Goal: Task Accomplishment & Management: Use online tool/utility

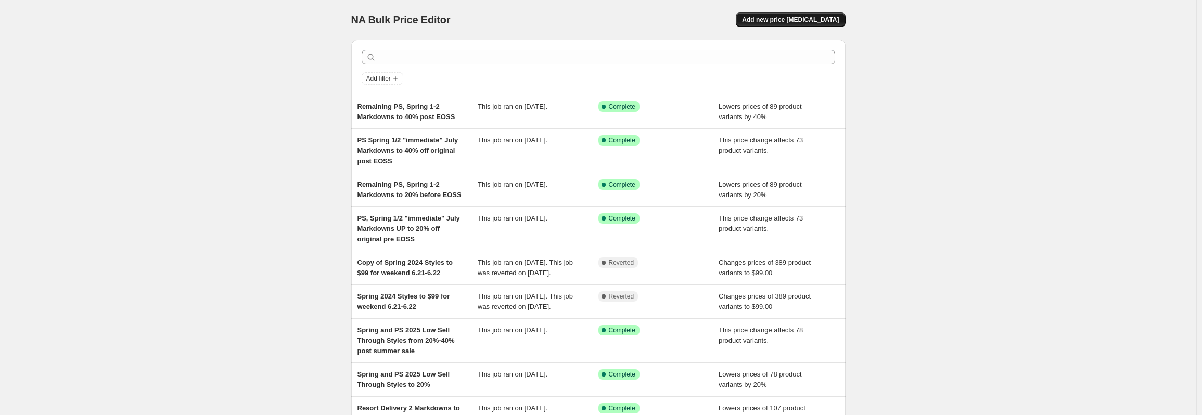
click at [775, 22] on span "Add new price [MEDICAL_DATA]" at bounding box center [790, 20] width 97 height 8
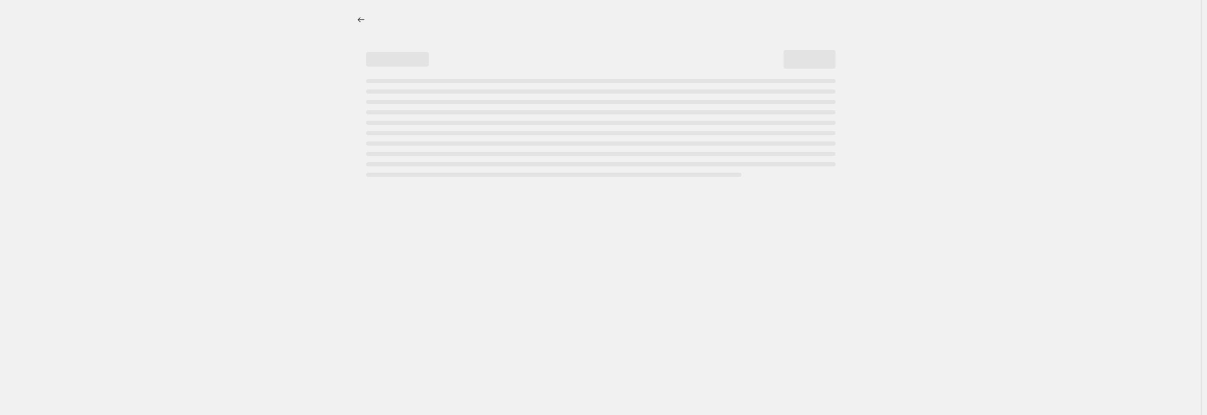
select select "percentage"
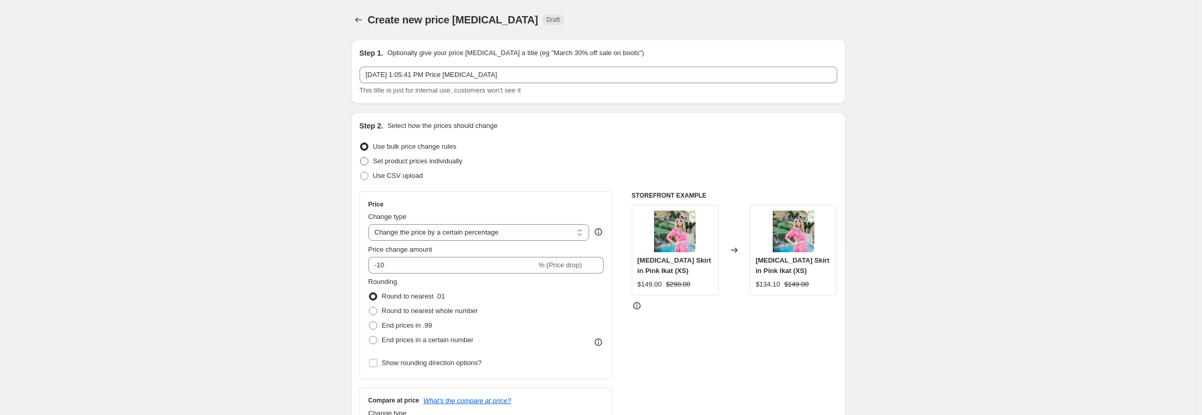
click at [368, 161] on span at bounding box center [364, 161] width 8 height 8
click at [361, 158] on input "Set product prices individually" at bounding box center [360, 157] width 1 height 1
radio input "true"
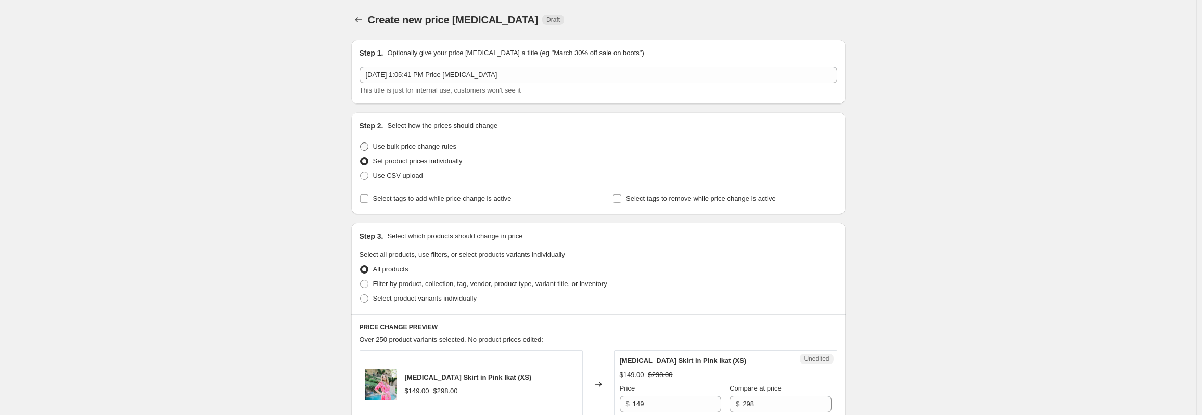
click at [368, 146] on span at bounding box center [364, 147] width 8 height 8
click at [361, 143] on input "Use bulk price change rules" at bounding box center [360, 143] width 1 height 1
radio input "true"
select select "percentage"
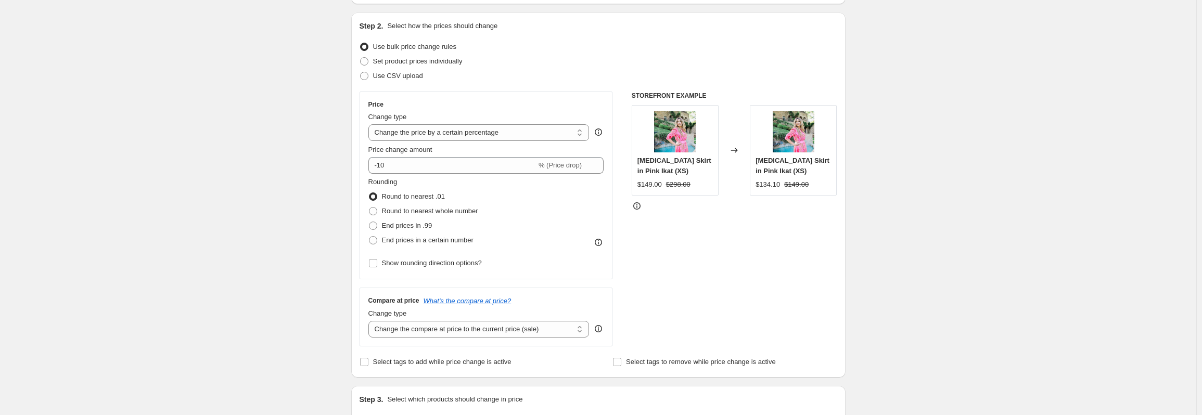
scroll to position [104, 0]
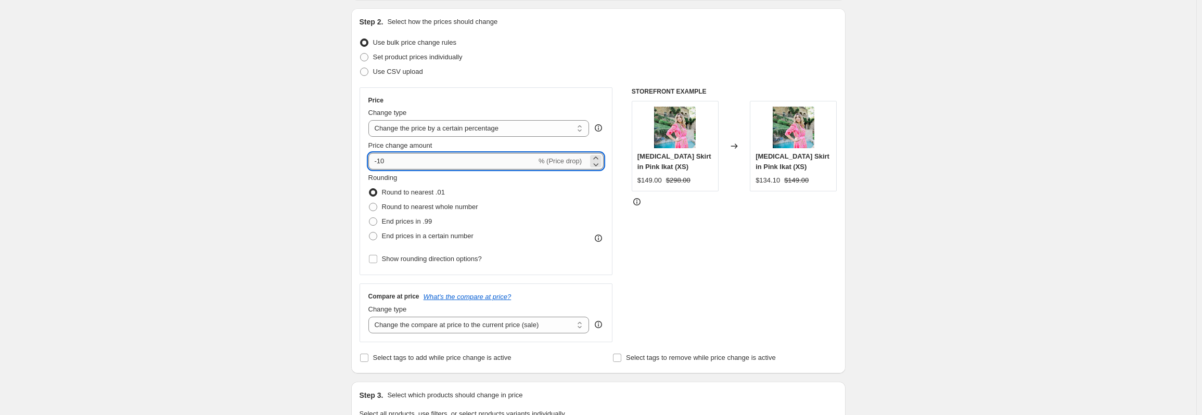
click at [432, 165] on input "-10" at bounding box center [452, 161] width 168 height 17
type input "-1"
type input "-30"
click at [377, 206] on span at bounding box center [373, 207] width 8 height 8
click at [369, 203] on input "Round to nearest whole number" at bounding box center [369, 203] width 1 height 1
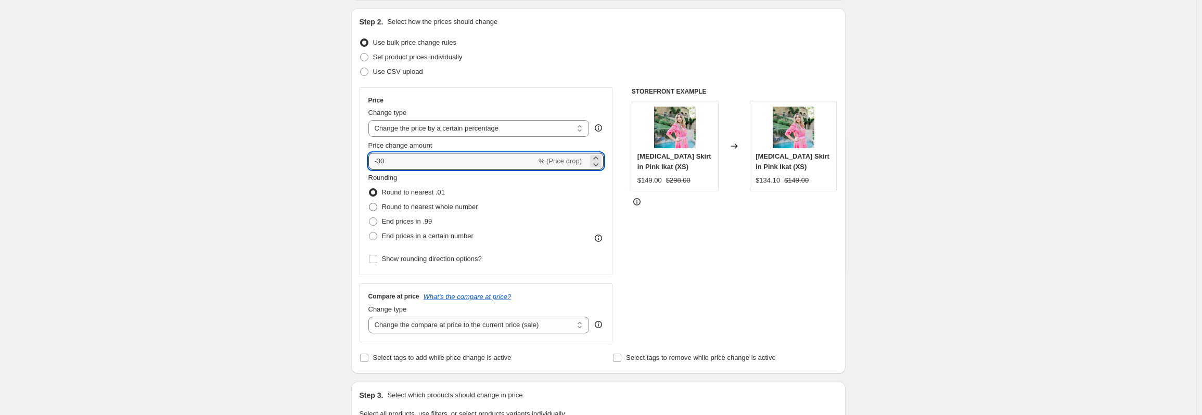
radio input "true"
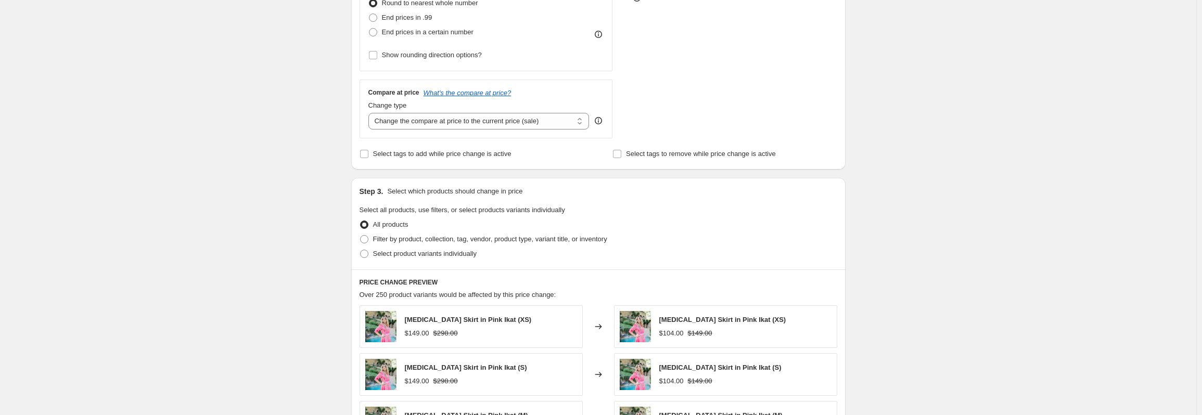
scroll to position [312, 0]
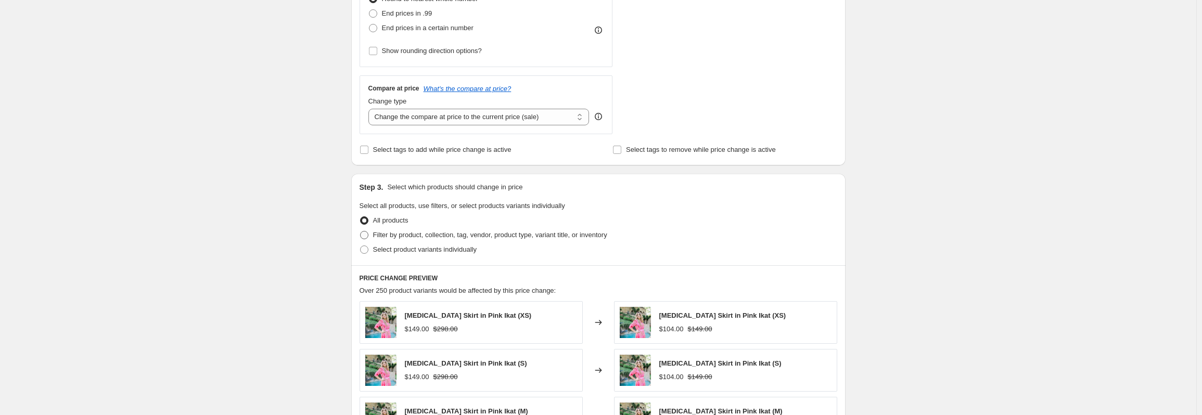
click at [364, 233] on span at bounding box center [364, 235] width 8 height 8
click at [361, 232] on input "Filter by product, collection, tag, vendor, product type, variant title, or inv…" at bounding box center [360, 231] width 1 height 1
radio input "true"
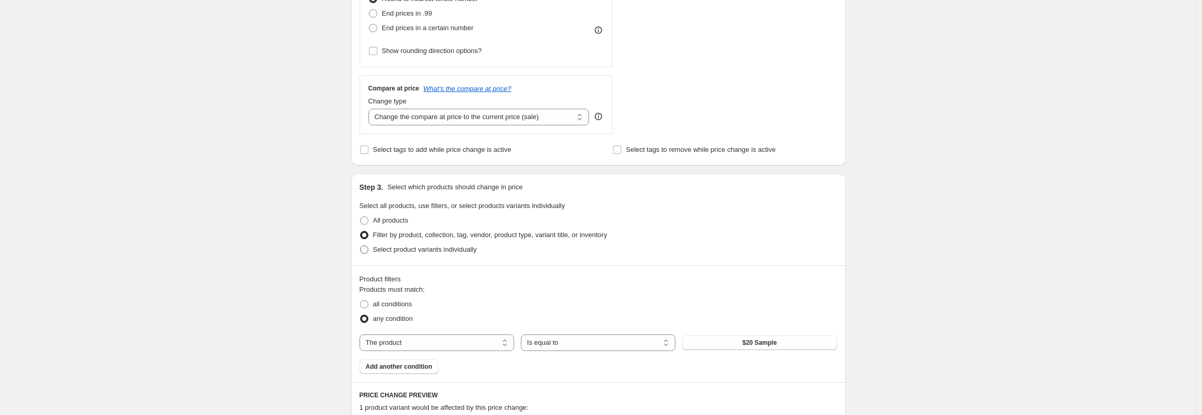
click at [367, 252] on span at bounding box center [364, 250] width 8 height 8
click at [361, 246] on input "Select product variants individually" at bounding box center [360, 246] width 1 height 1
radio input "true"
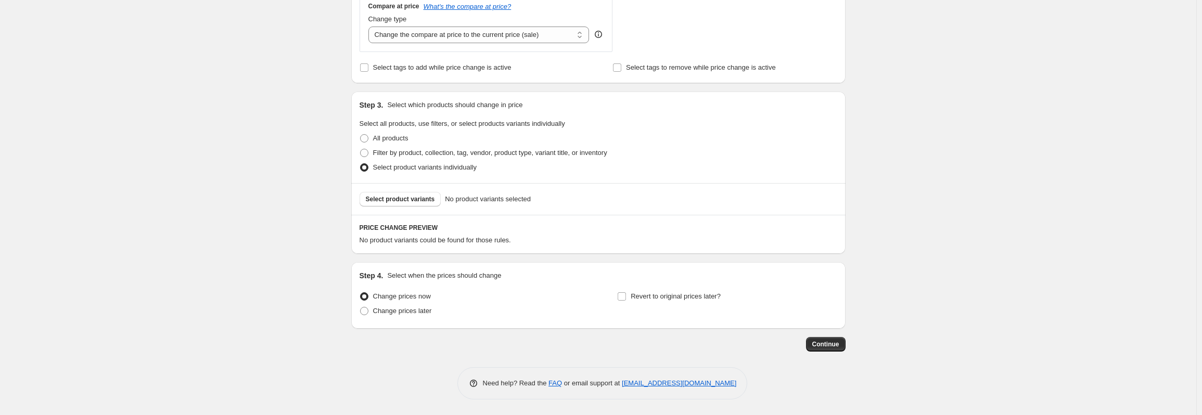
scroll to position [395, 0]
click at [366, 312] on span at bounding box center [364, 311] width 8 height 8
click at [361, 308] on input "Change prices later" at bounding box center [360, 307] width 1 height 1
radio input "true"
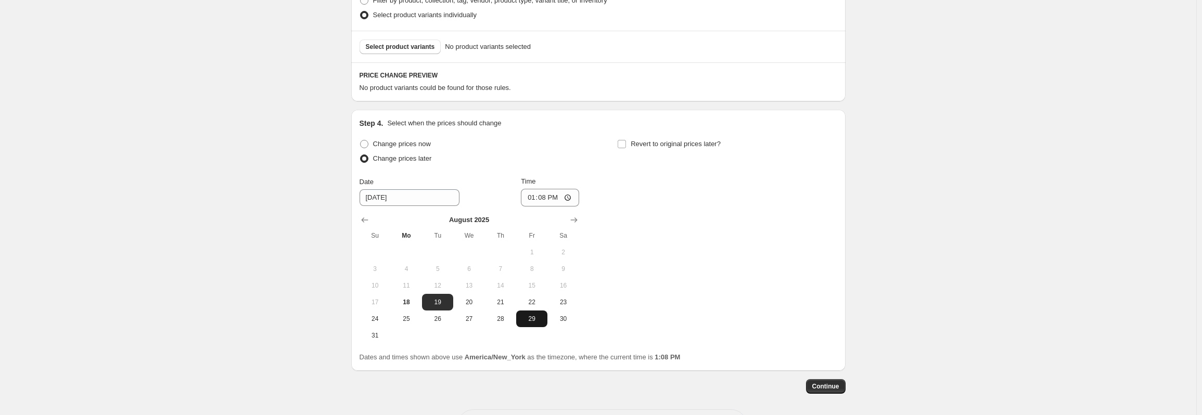
scroll to position [551, 0]
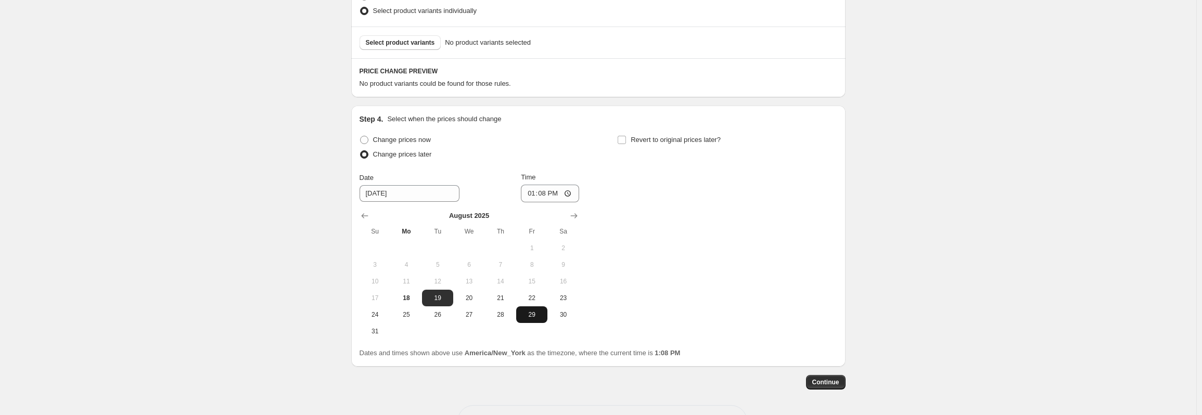
click at [534, 317] on span "29" at bounding box center [531, 315] width 23 height 8
type input "[DATE]"
click at [562, 195] on input "13:08" at bounding box center [550, 194] width 58 height 18
click at [554, 197] on input "13:08" at bounding box center [550, 194] width 58 height 18
click at [548, 195] on input "13:08" at bounding box center [550, 194] width 58 height 18
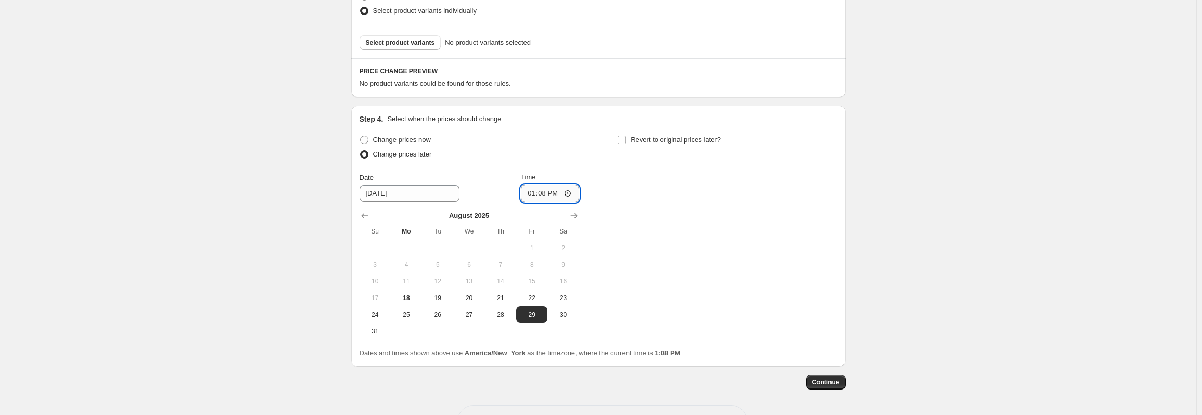
click at [571, 193] on input "13:08" at bounding box center [550, 194] width 58 height 18
type input "00:02"
click at [710, 219] on div "Change prices now Change prices later Date [DATE] Time 00:[DATE] Mo Tu We Th Fr…" at bounding box center [599, 236] width 478 height 207
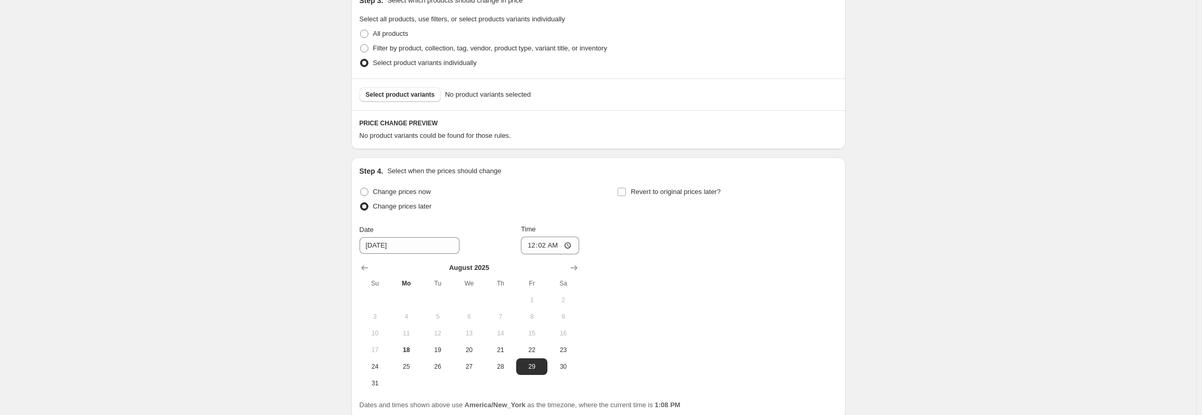
scroll to position [395, 0]
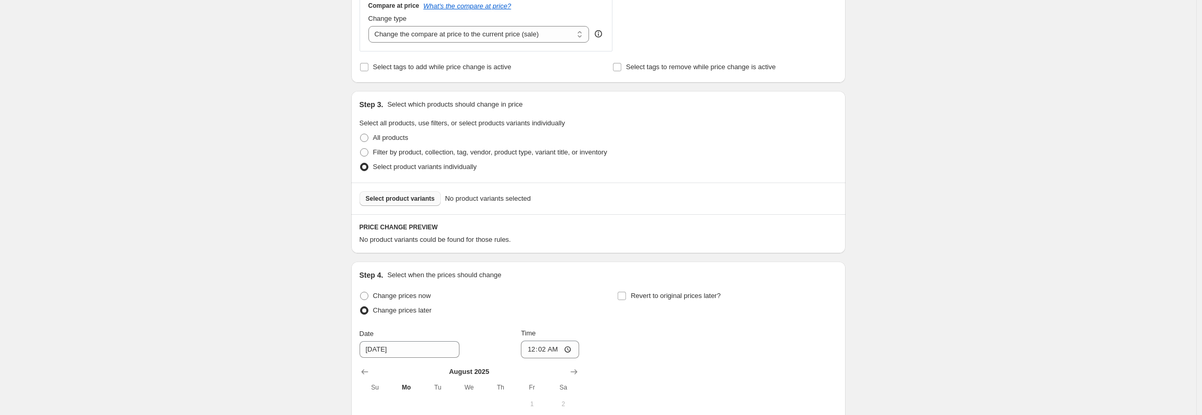
click at [415, 198] on span "Select product variants" at bounding box center [400, 199] width 69 height 8
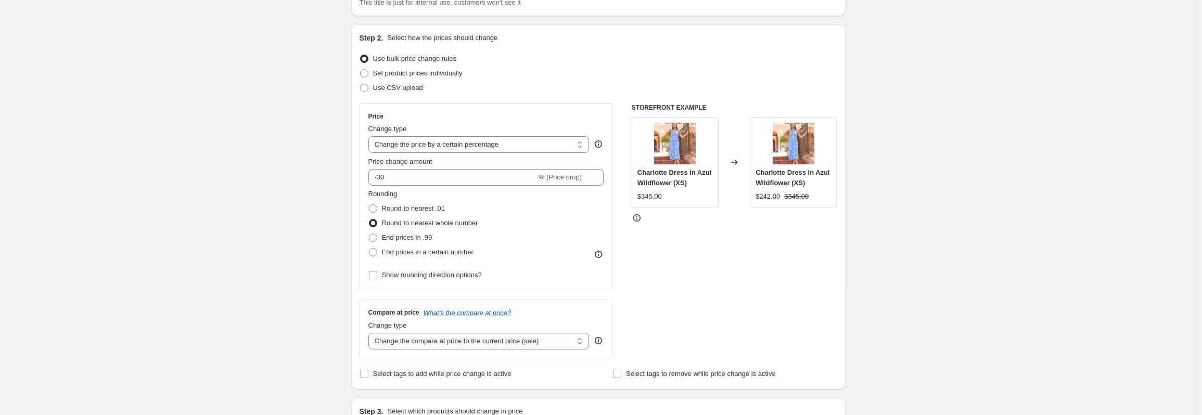
scroll to position [0, 0]
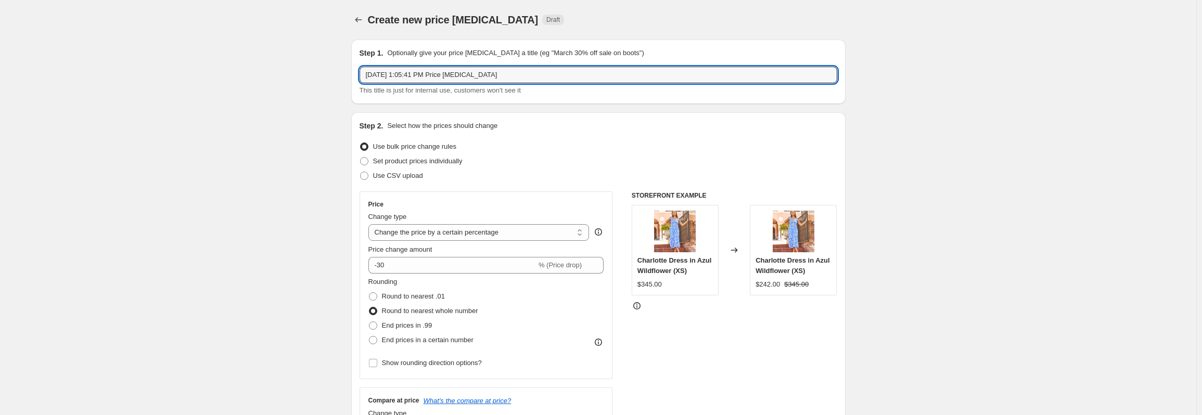
drag, startPoint x: 513, startPoint y: 71, endPoint x: 357, endPoint y: 70, distance: 155.6
click at [357, 70] on div "Step 1. Optionally give your price [MEDICAL_DATA] a title (eg "March 30% off sa…" at bounding box center [598, 72] width 494 height 65
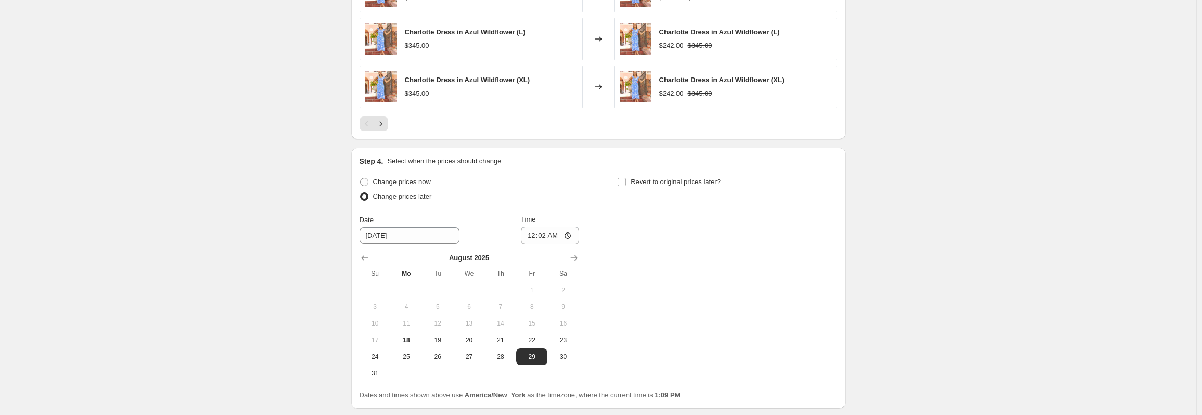
scroll to position [852, 0]
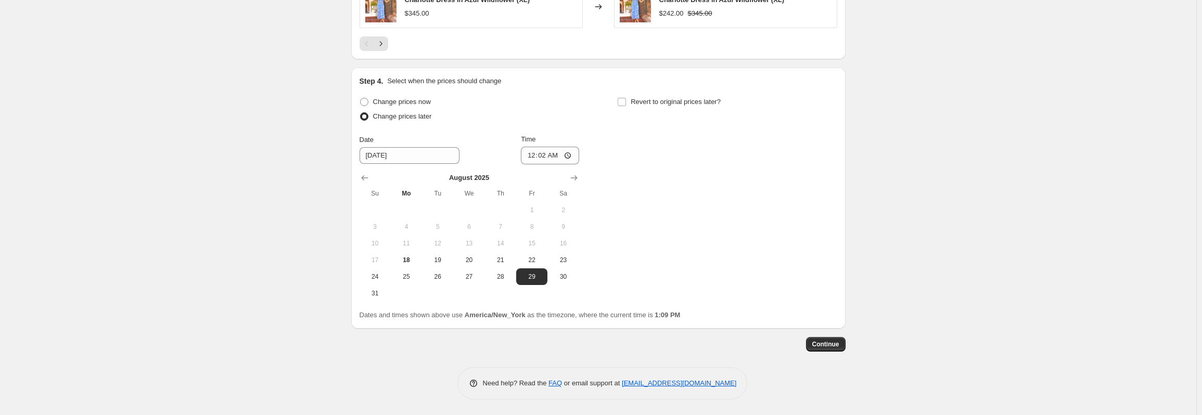
type input "RTR Spring 1 and 3 styles to 30% for [DATE] Sale"
click at [822, 347] on span "Continue" at bounding box center [825, 344] width 27 height 8
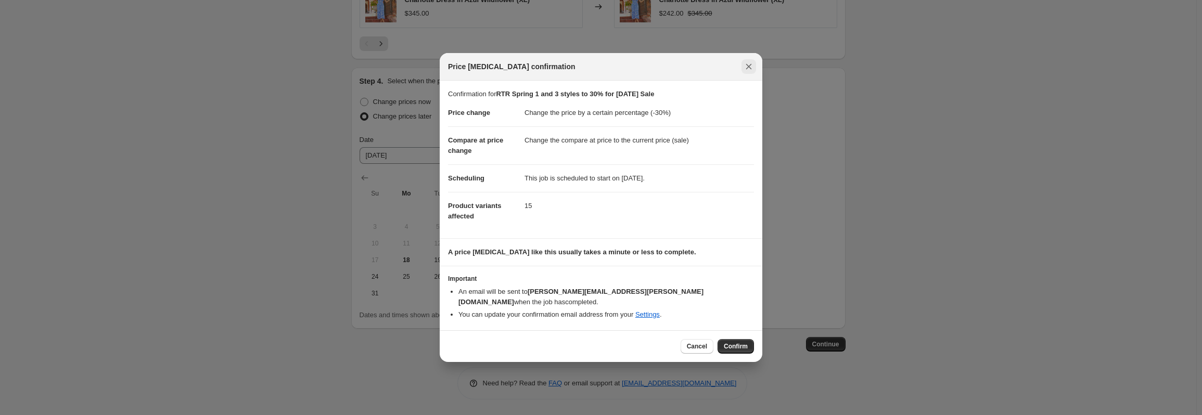
click at [746, 72] on icon "Close" at bounding box center [749, 66] width 10 height 10
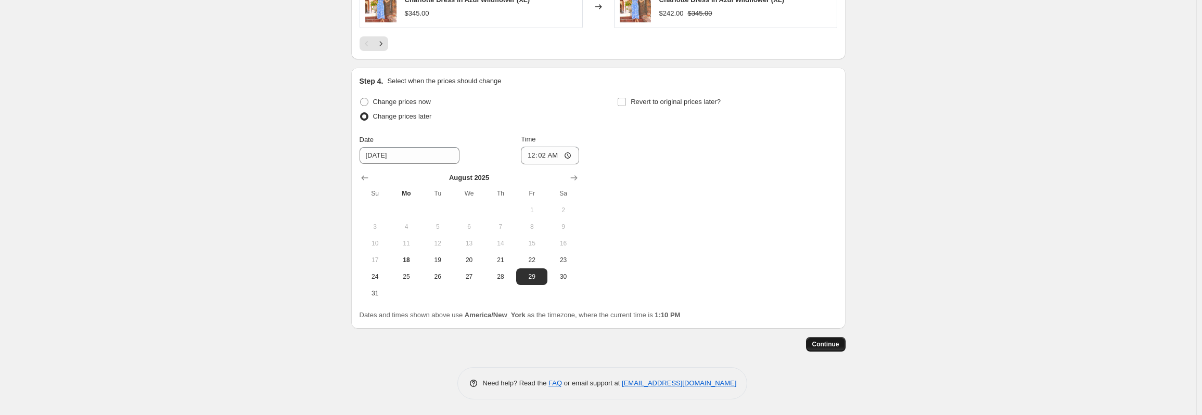
click at [833, 348] on span "Continue" at bounding box center [825, 344] width 27 height 8
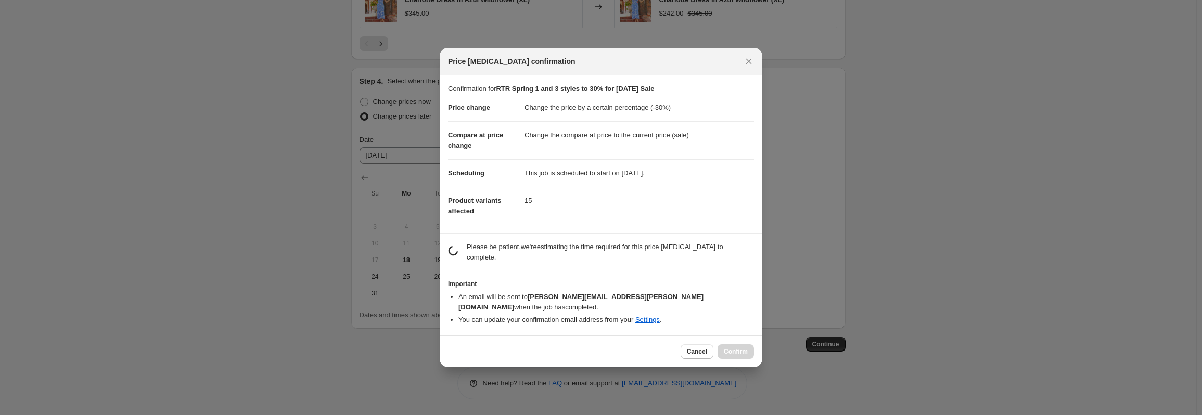
scroll to position [0, 0]
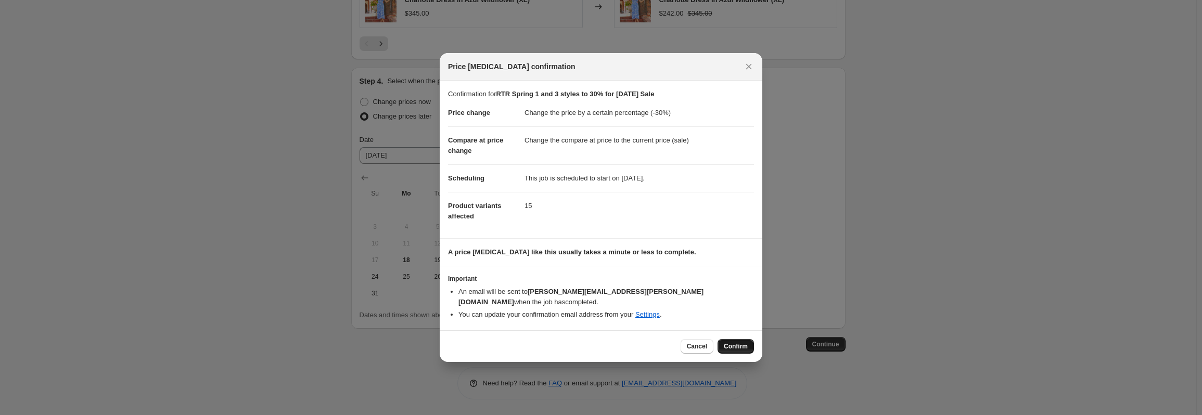
click at [744, 342] on span "Confirm" at bounding box center [736, 346] width 24 height 8
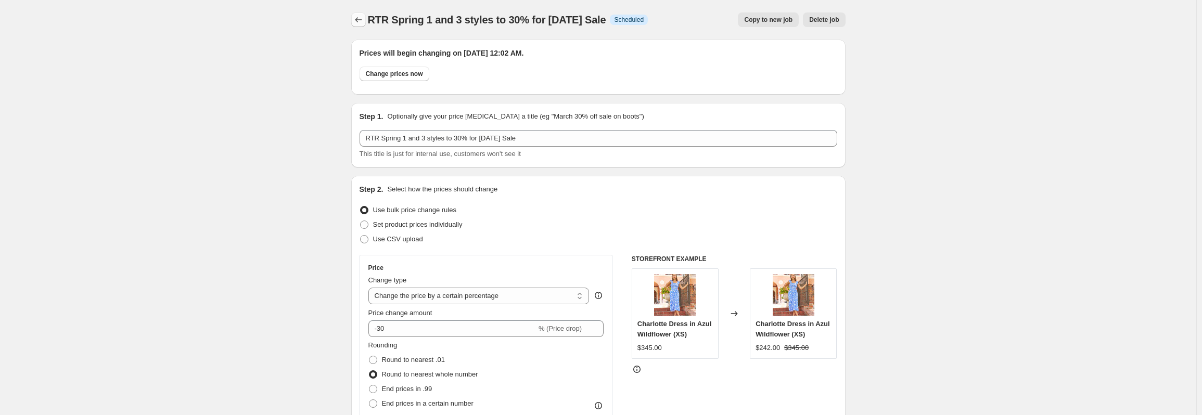
click at [358, 19] on icon "Price change jobs" at bounding box center [358, 20] width 10 height 10
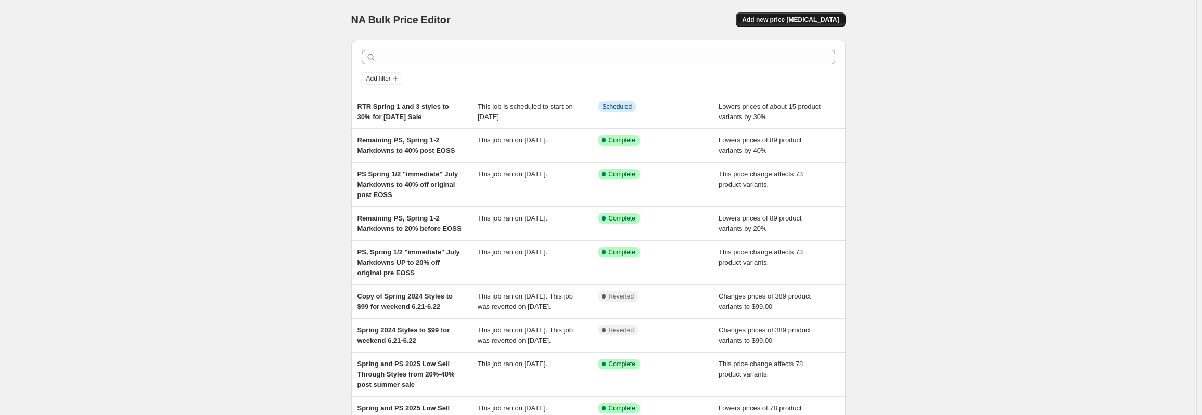
click at [838, 20] on span "Add new price [MEDICAL_DATA]" at bounding box center [790, 20] width 97 height 8
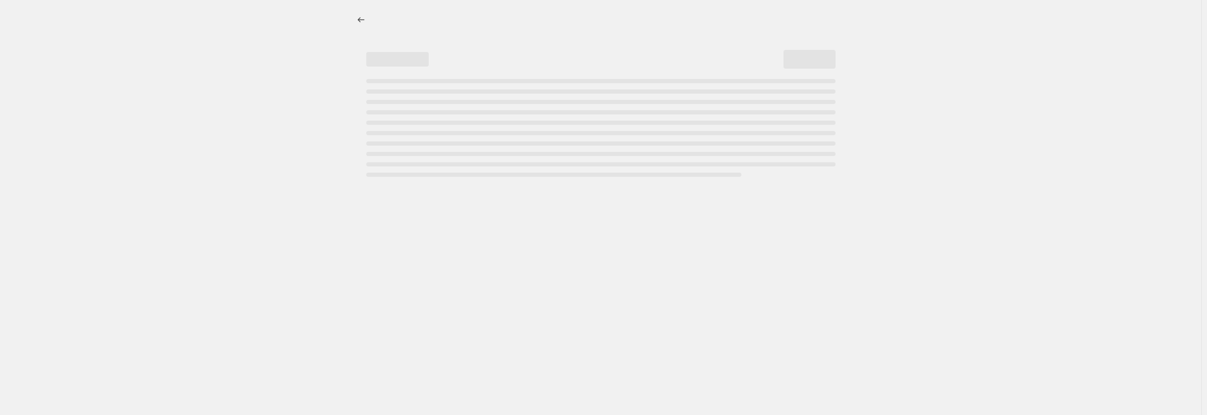
select select "percentage"
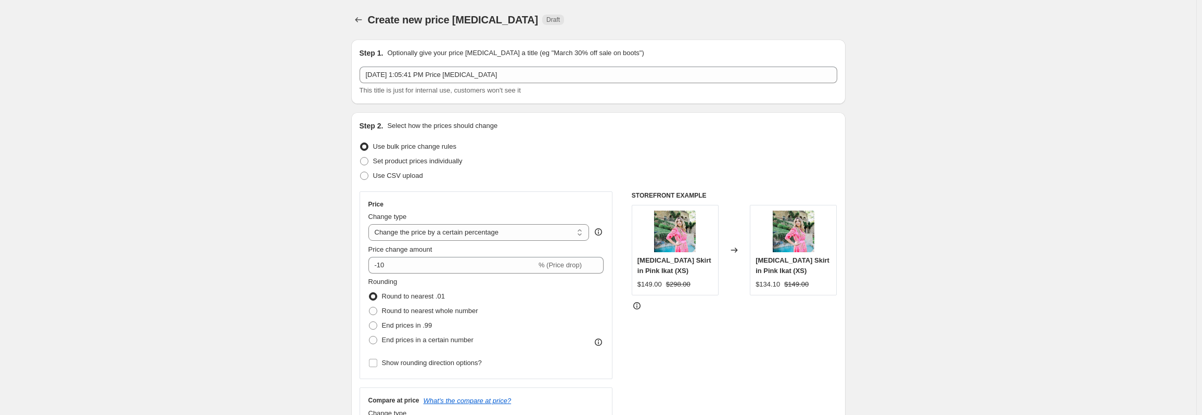
click at [550, 57] on p "Optionally give your price [MEDICAL_DATA] a title (eg "March 30% off sale on bo…" at bounding box center [515, 53] width 257 height 10
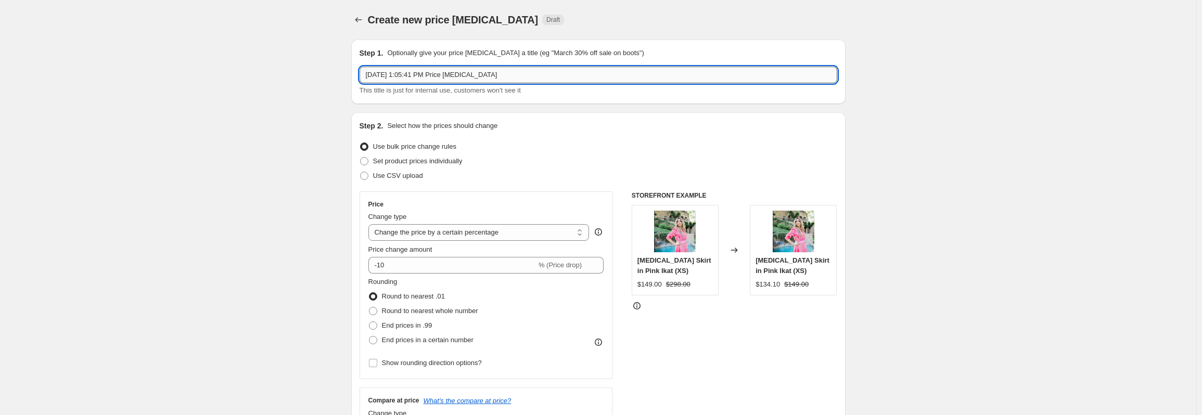
click at [519, 70] on input "[DATE] 1:05:41 PM Price [MEDICAL_DATA]" at bounding box center [599, 75] width 478 height 17
drag, startPoint x: 456, startPoint y: 78, endPoint x: 425, endPoint y: 84, distance: 31.8
click at [425, 84] on div "[DATE] 1:05:41 PM Price [MEDICAL_DATA] This title is just for internal use, cus…" at bounding box center [599, 81] width 478 height 29
drag, startPoint x: 513, startPoint y: 82, endPoint x: 344, endPoint y: 82, distance: 169.1
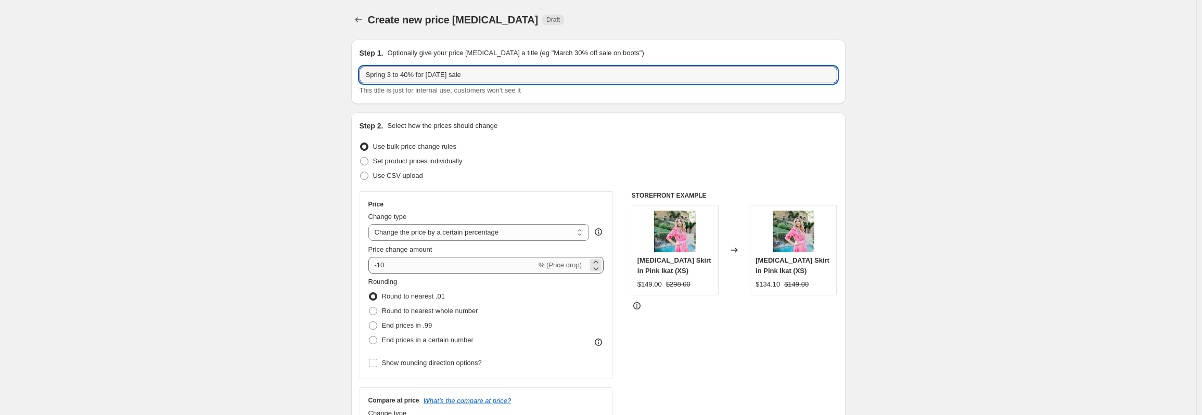
type input "Spring 3 to 40% for [DATE] sale"
click at [417, 259] on input "-10" at bounding box center [452, 265] width 168 height 17
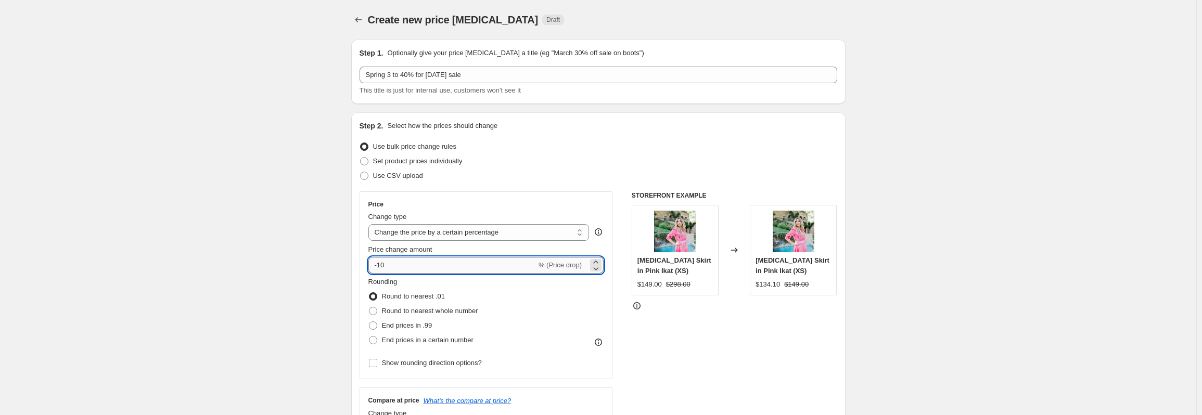
type input "-1"
type input "-40"
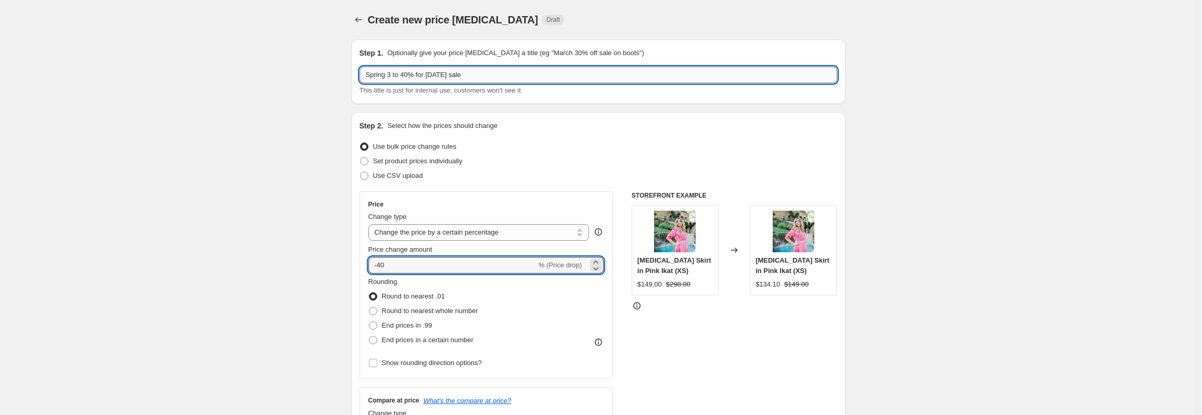
click at [509, 77] on input "Spring 3 to 40% for [DATE] sale" at bounding box center [599, 75] width 478 height 17
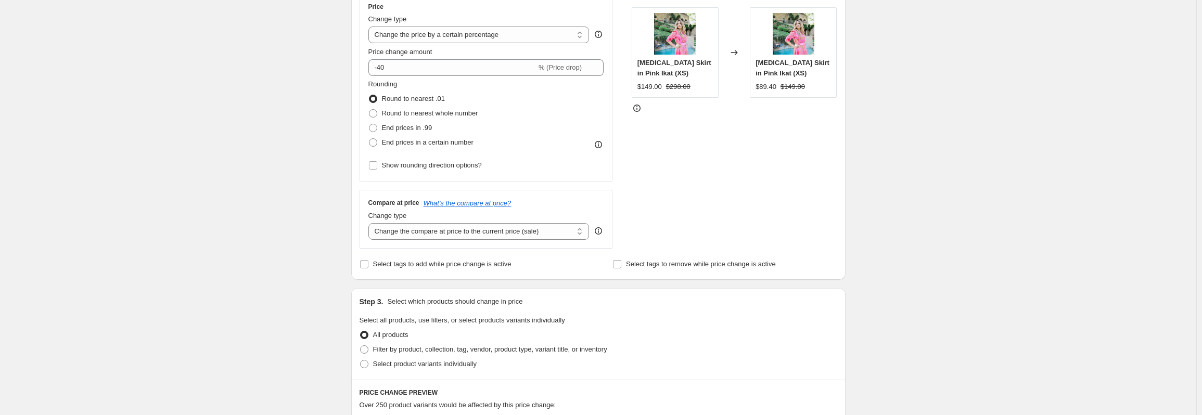
scroll to position [208, 0]
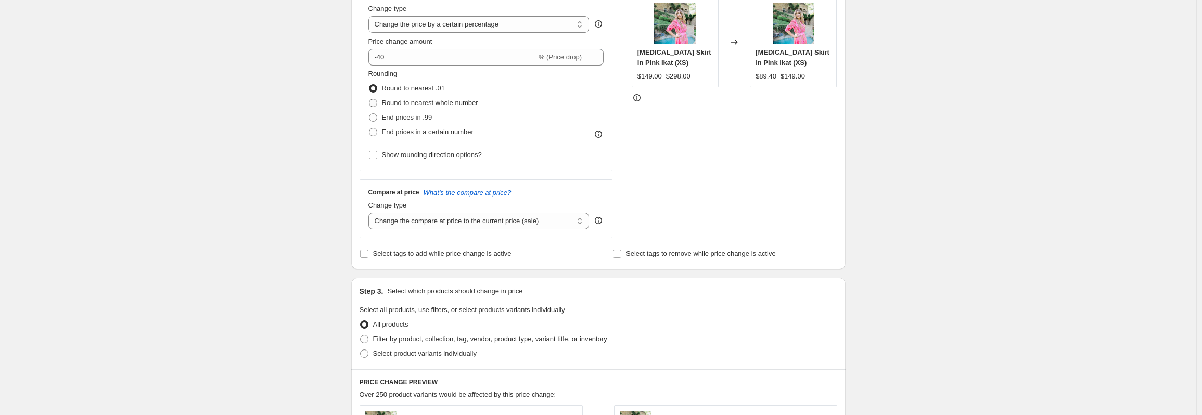
type input "Spring 3 to 40% for [DATE] sale"
click at [376, 105] on span at bounding box center [373, 103] width 8 height 8
click at [369, 99] on input "Round to nearest whole number" at bounding box center [369, 99] width 1 height 1
radio input "true"
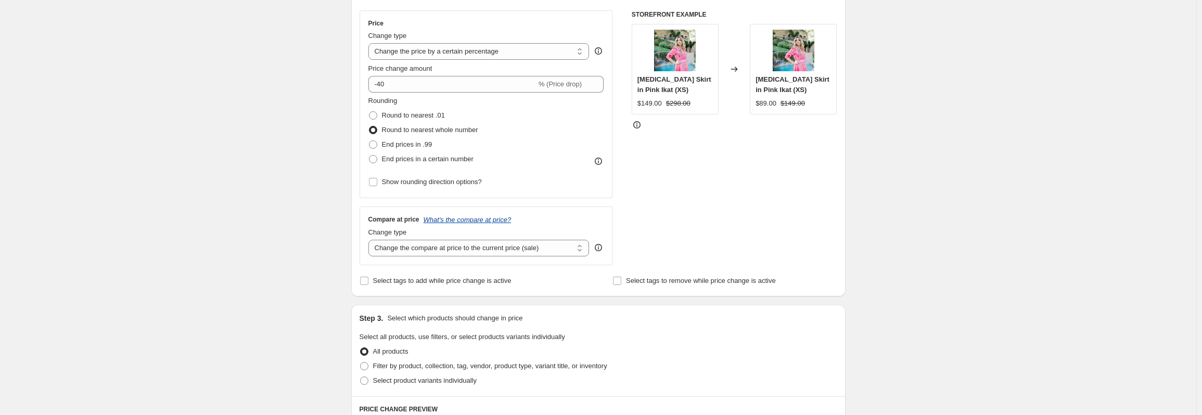
scroll to position [260, 0]
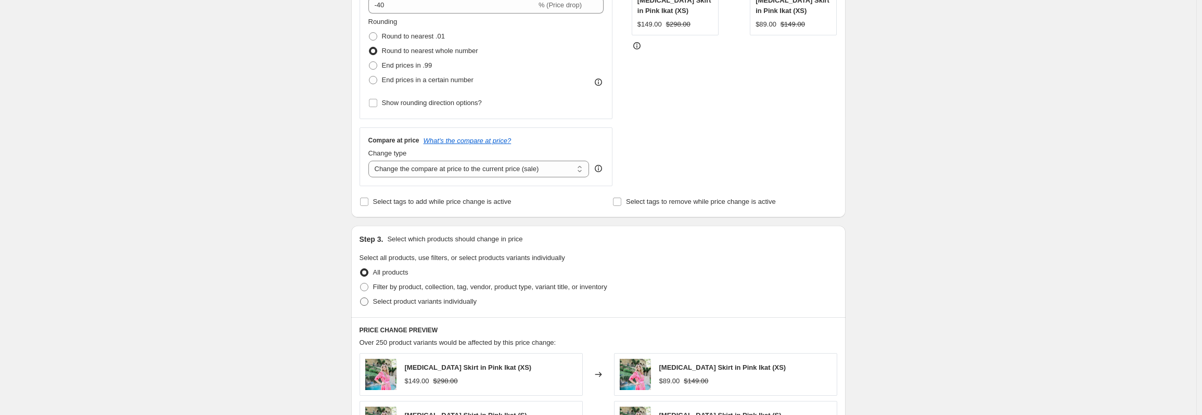
click at [363, 300] on span at bounding box center [364, 302] width 8 height 8
click at [361, 298] on input "Select product variants individually" at bounding box center [360, 298] width 1 height 1
radio input "true"
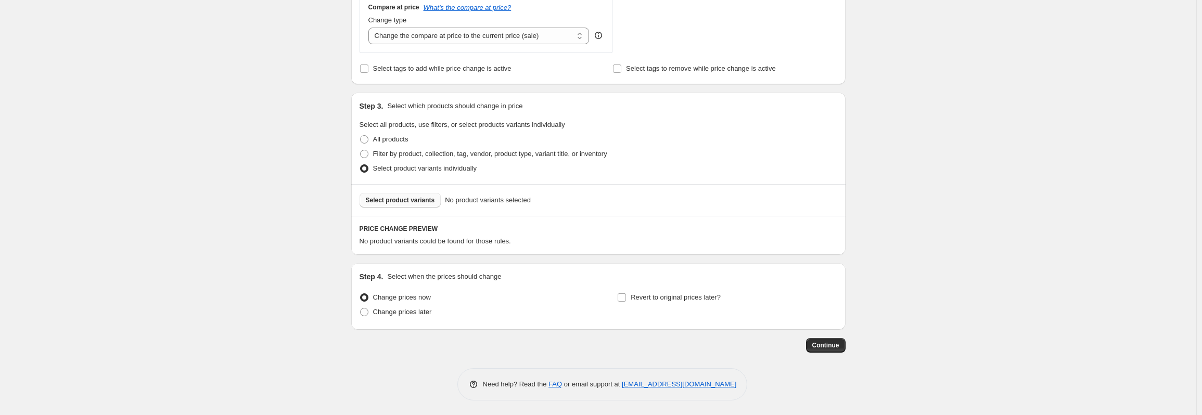
scroll to position [395, 0]
click at [378, 196] on span "Select product variants" at bounding box center [400, 199] width 69 height 8
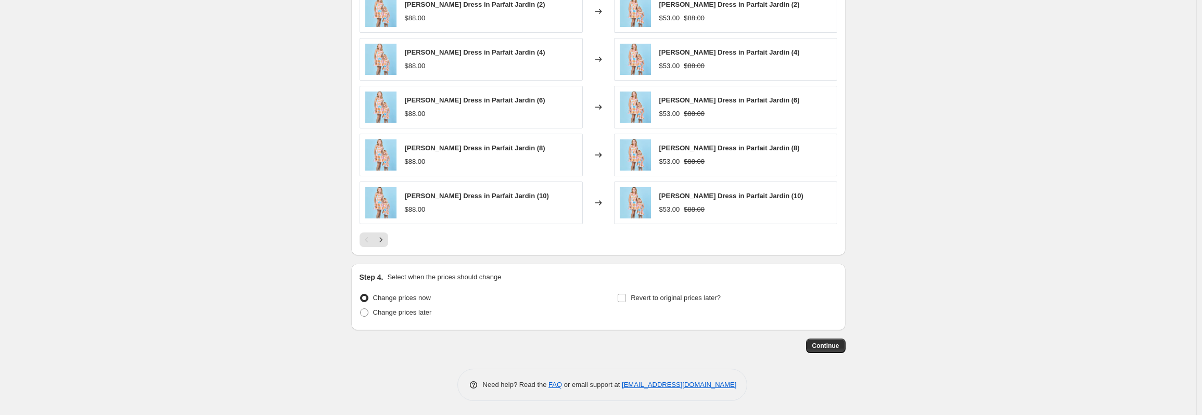
scroll to position [657, 0]
click at [365, 314] on span at bounding box center [364, 311] width 8 height 8
click at [361, 308] on input "Change prices later" at bounding box center [360, 307] width 1 height 1
radio input "true"
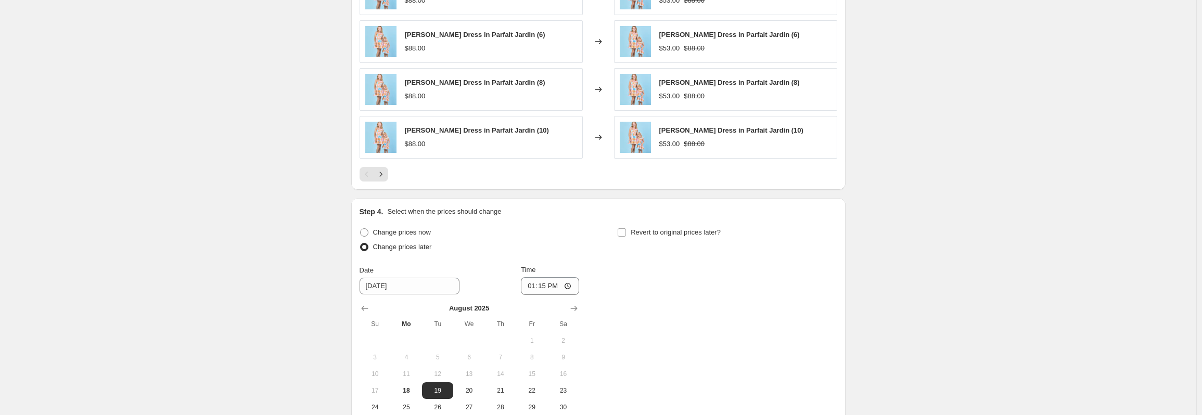
scroll to position [813, 0]
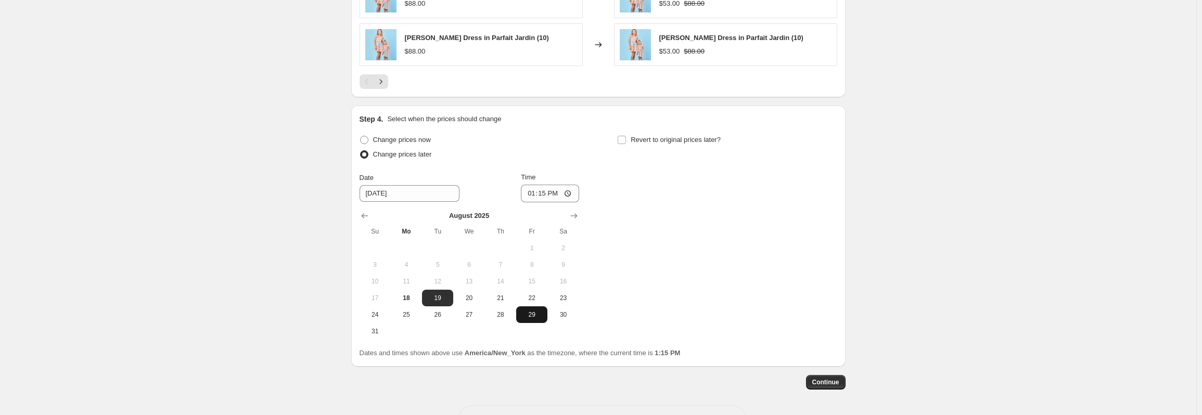
click at [530, 317] on span "29" at bounding box center [531, 315] width 23 height 8
type input "[DATE]"
click at [556, 199] on input "13:15" at bounding box center [550, 194] width 58 height 18
click at [560, 190] on input "13:15" at bounding box center [550, 194] width 58 height 18
click at [545, 195] on input "13:15" at bounding box center [550, 194] width 58 height 18
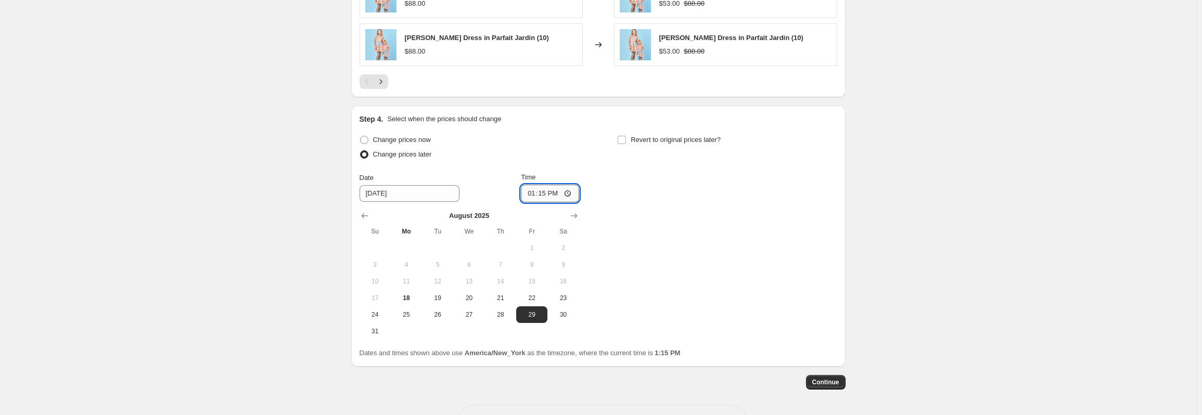
click at [570, 192] on input "13:15" at bounding box center [550, 194] width 58 height 18
type input "00:01"
click at [683, 249] on div "Change prices now Change prices later Date [DATE] Time 00:[DATE] Mo Tu We Th Fr…" at bounding box center [599, 236] width 478 height 207
click at [837, 386] on span "Continue" at bounding box center [825, 382] width 27 height 8
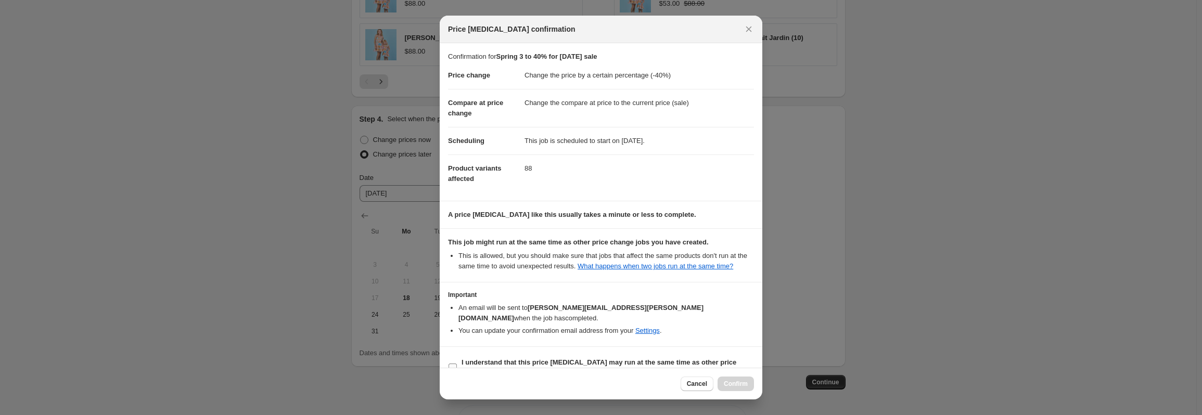
click at [454, 364] on input "I understand that this price [MEDICAL_DATA] may run at the same time as other p…" at bounding box center [453, 368] width 8 height 8
checkbox input "true"
click at [744, 382] on span "Confirm" at bounding box center [736, 384] width 24 height 8
type input "Spring 3 to 40% for [DATE] sale"
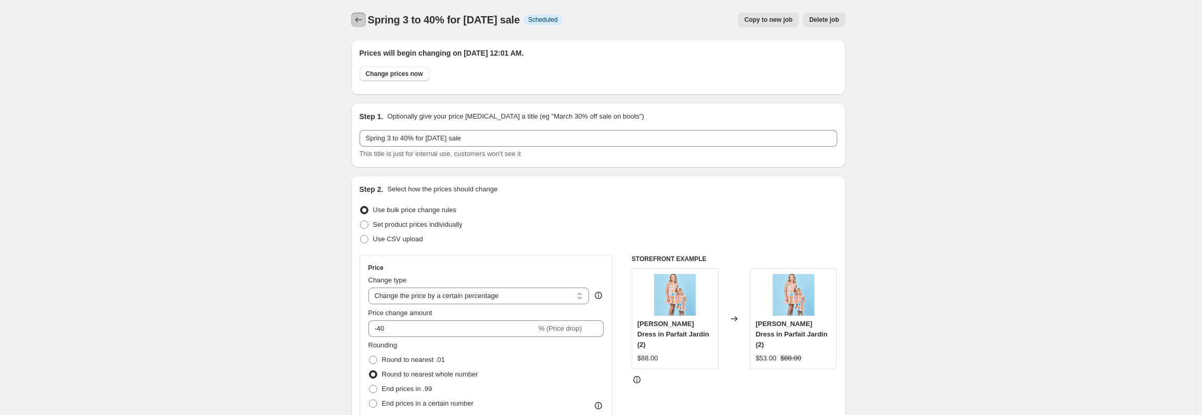
click at [359, 19] on icon "Price change jobs" at bounding box center [358, 19] width 7 height 5
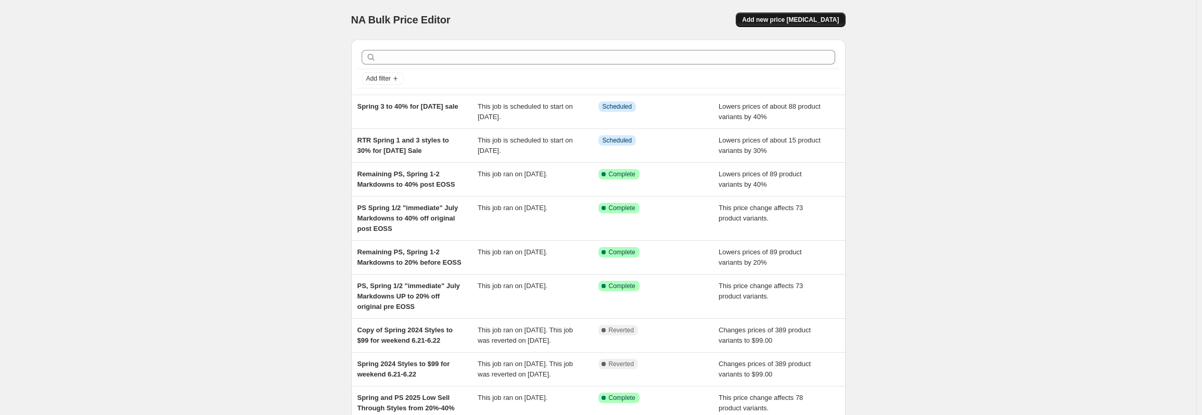
click at [811, 20] on span "Add new price [MEDICAL_DATA]" at bounding box center [790, 20] width 97 height 8
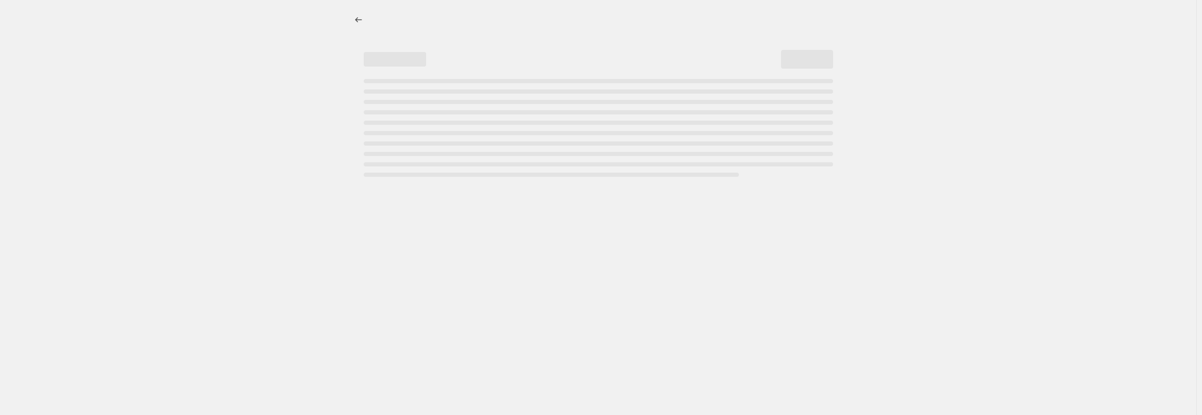
select select "percentage"
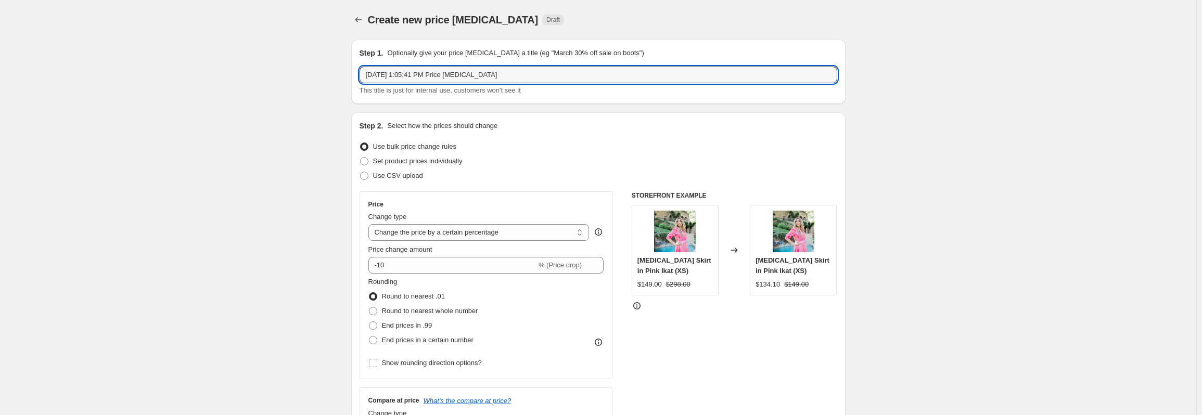
drag, startPoint x: 509, startPoint y: 70, endPoint x: 325, endPoint y: 72, distance: 184.2
click at [399, 72] on input "$99 Prices for [DATE] Sale" at bounding box center [599, 75] width 478 height 17
type input "$99 Markdowns for [DATE] Sale"
click at [366, 165] on span at bounding box center [364, 161] width 8 height 8
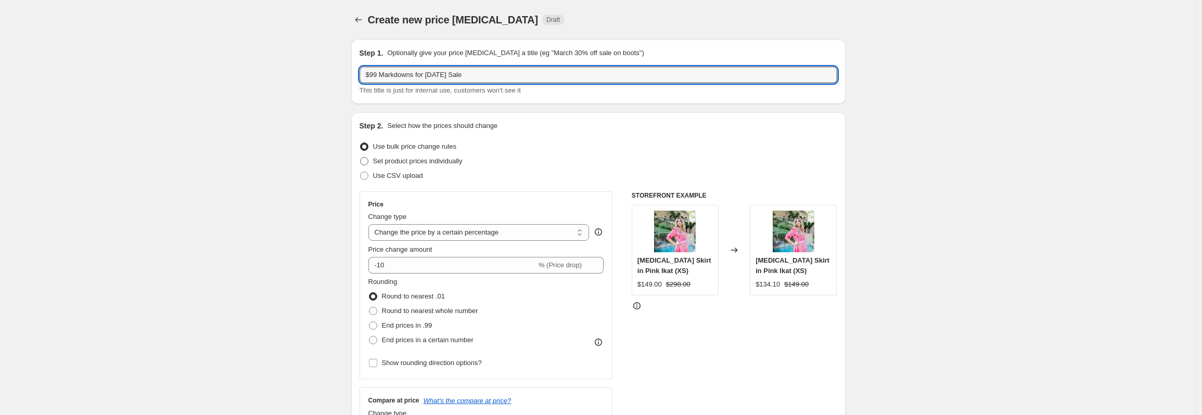
click at [361, 158] on input "Set product prices individually" at bounding box center [360, 157] width 1 height 1
radio input "true"
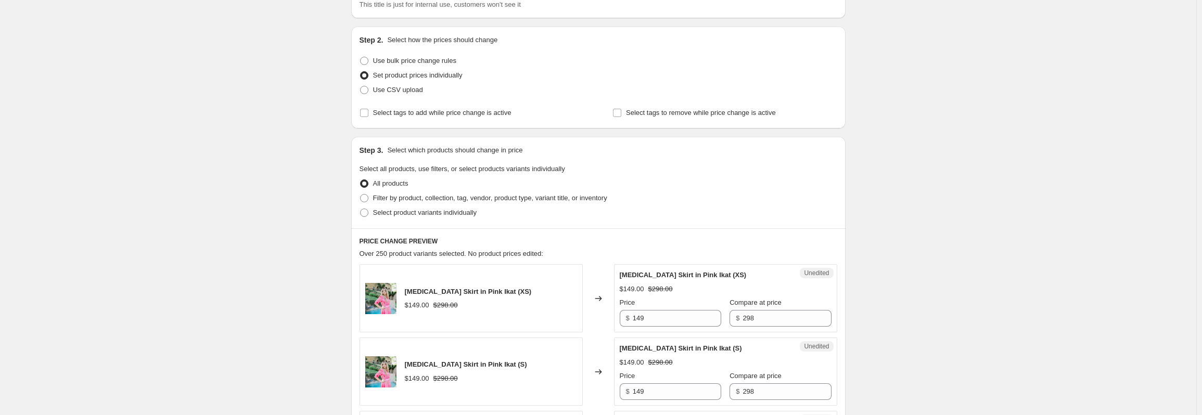
scroll to position [104, 0]
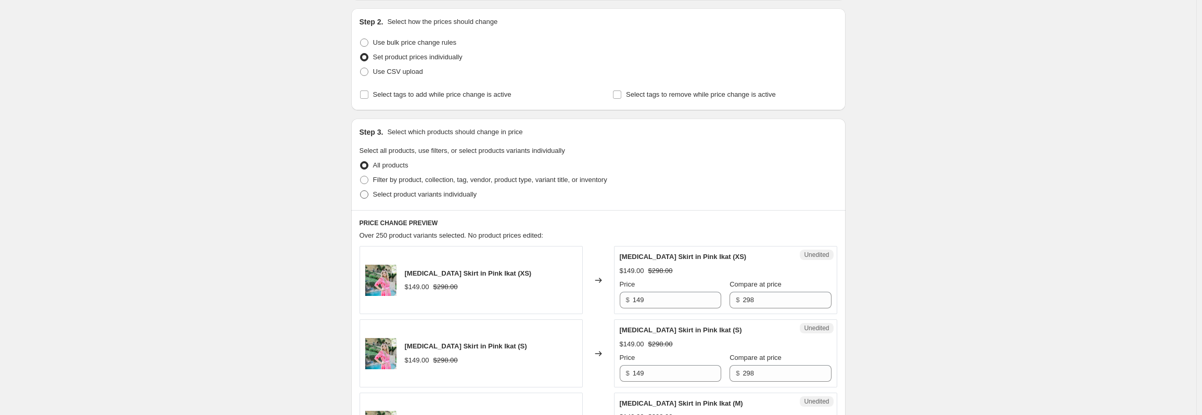
click at [368, 194] on span at bounding box center [364, 194] width 8 height 8
click at [361, 191] on input "Select product variants individually" at bounding box center [360, 190] width 1 height 1
radio input "true"
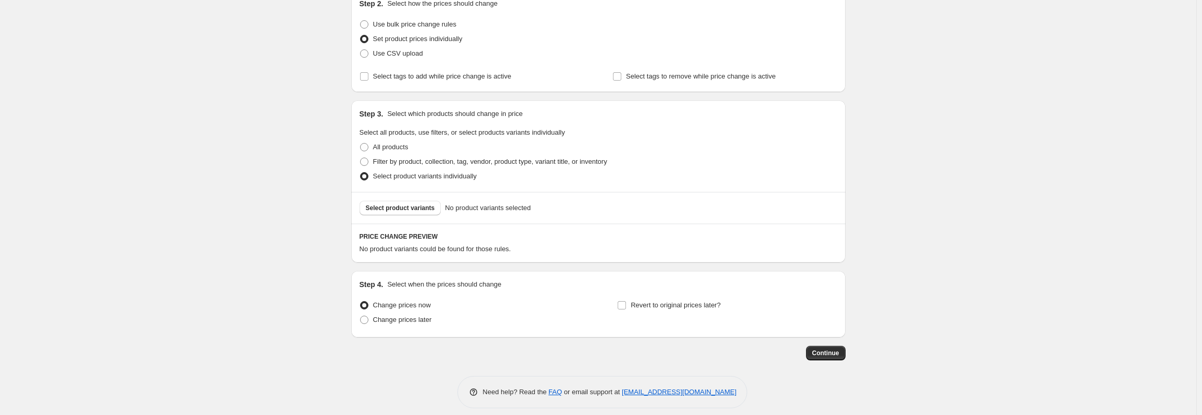
scroll to position [131, 0]
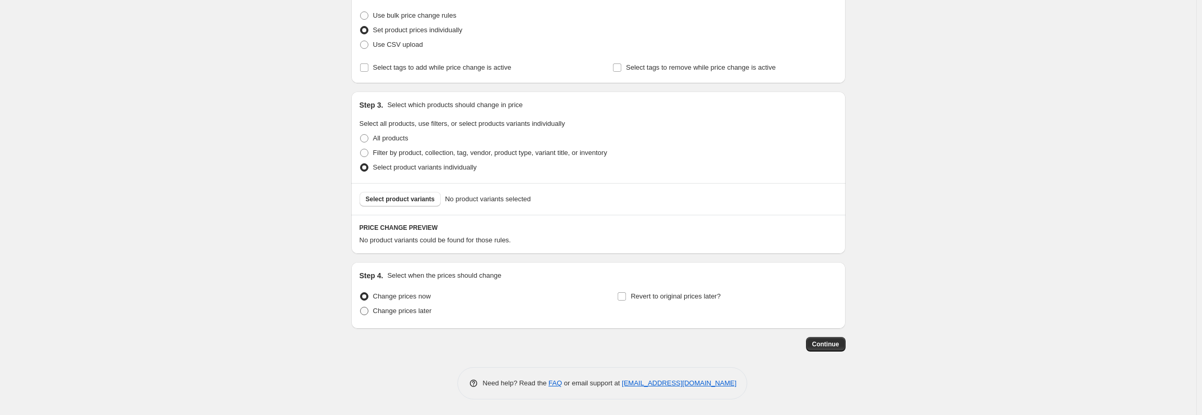
click at [368, 314] on span at bounding box center [364, 311] width 8 height 8
click at [361, 308] on input "Change prices later" at bounding box center [360, 307] width 1 height 1
radio input "true"
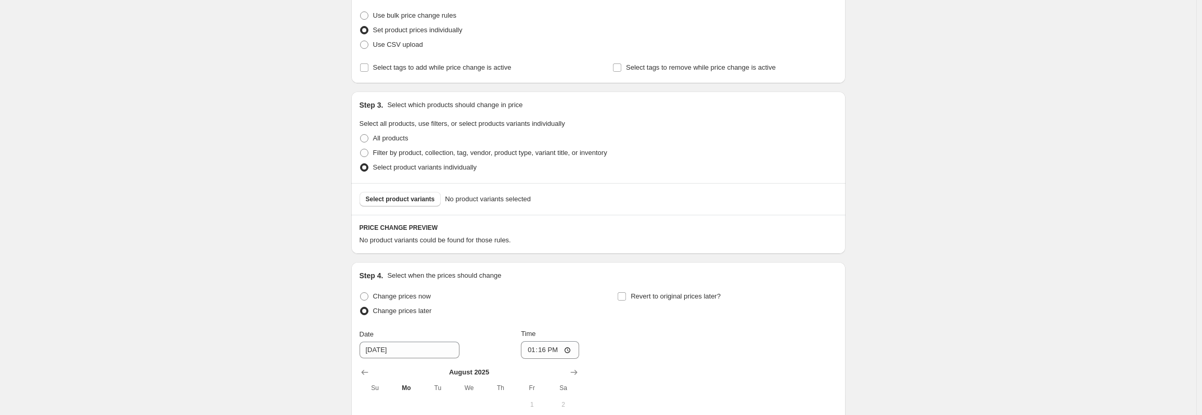
scroll to position [235, 0]
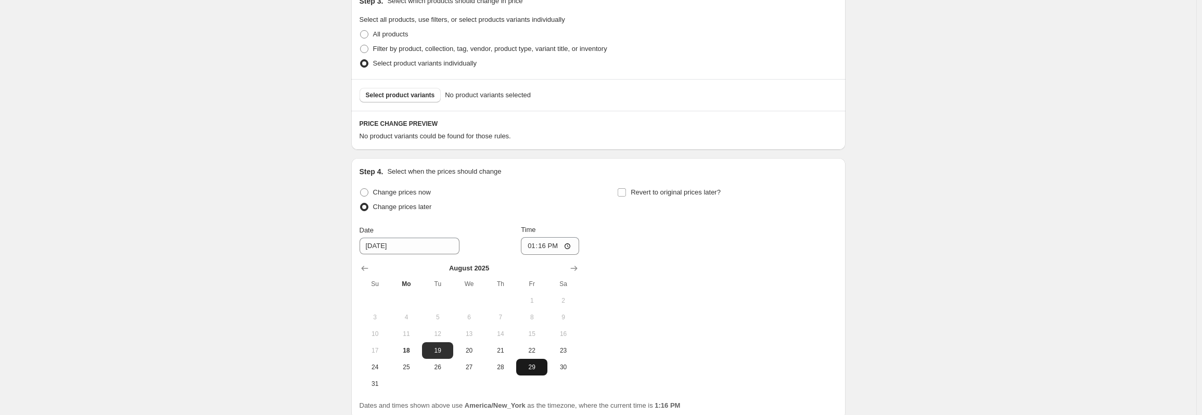
click at [529, 364] on span "29" at bounding box center [531, 367] width 23 height 8
type input "[DATE]"
click at [559, 248] on input "13:16" at bounding box center [550, 246] width 58 height 18
click at [567, 251] on input "13:16" at bounding box center [550, 246] width 58 height 18
type input "00:03"
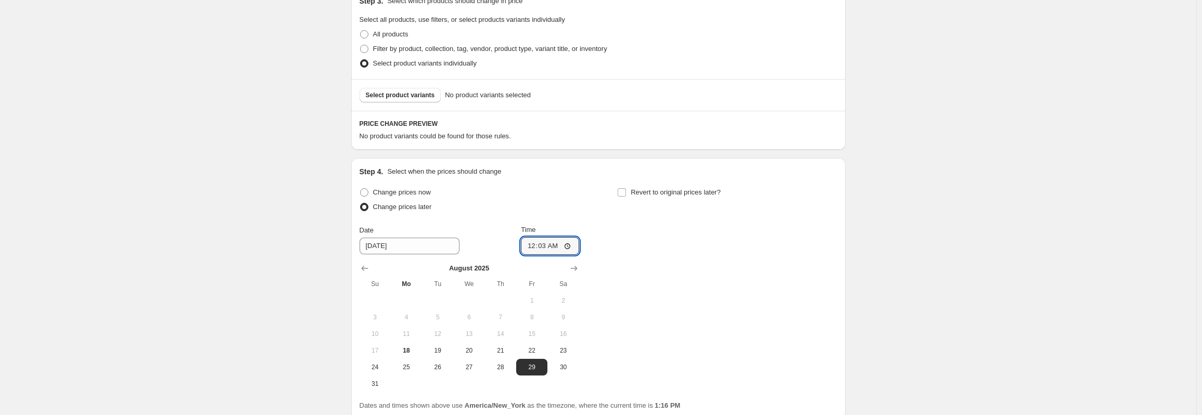
click at [735, 283] on div "Change prices now Change prices later Date [DATE] Time 00:[DATE] Mo Tu We Th Fr…" at bounding box center [599, 288] width 478 height 207
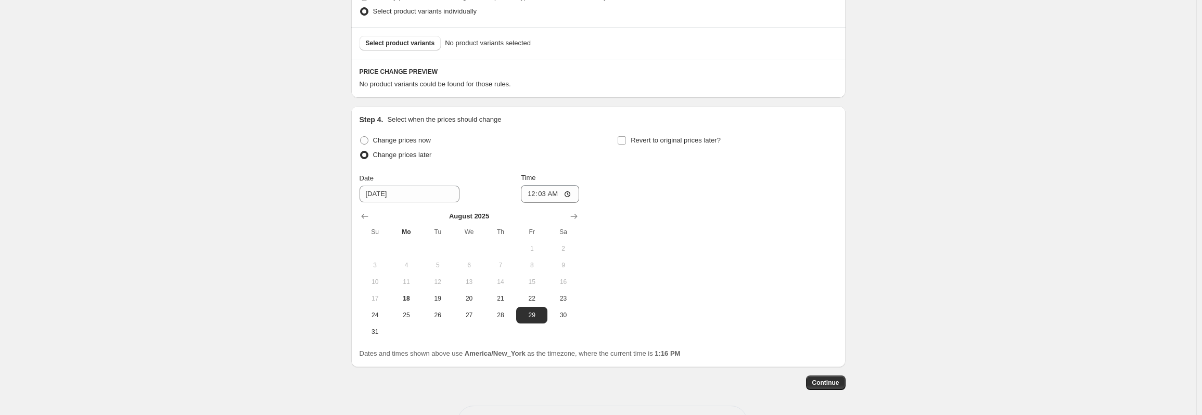
scroll to position [131, 0]
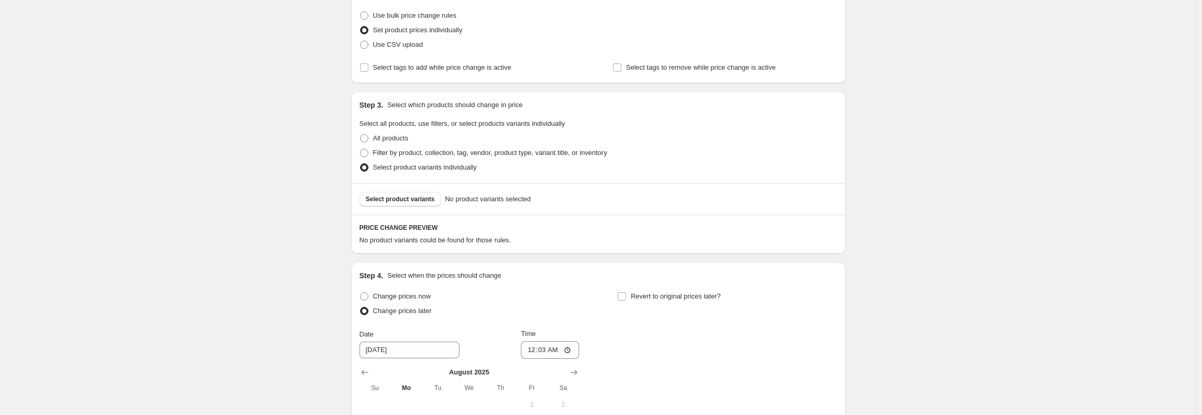
click at [419, 207] on div "Select product variants No product variants selected" at bounding box center [598, 199] width 494 height 32
click at [420, 199] on span "Select product variants" at bounding box center [400, 199] width 69 height 8
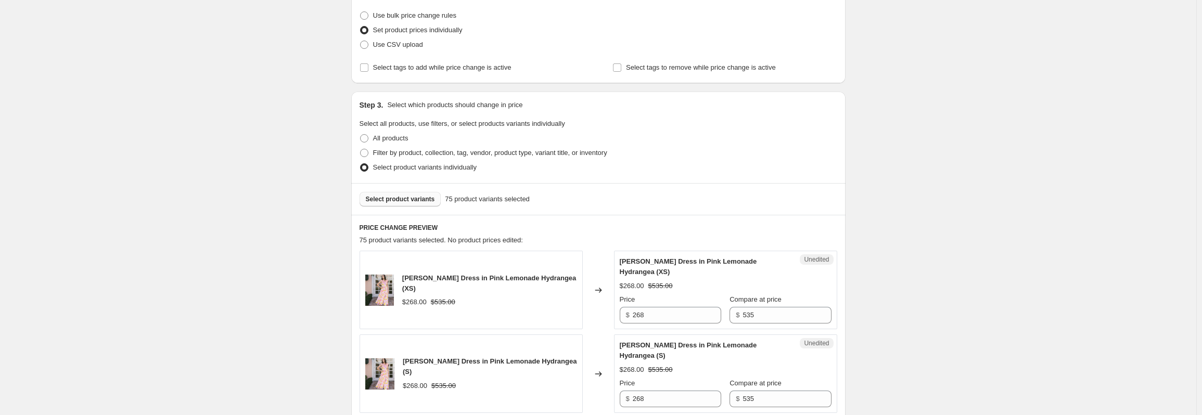
scroll to position [183, 0]
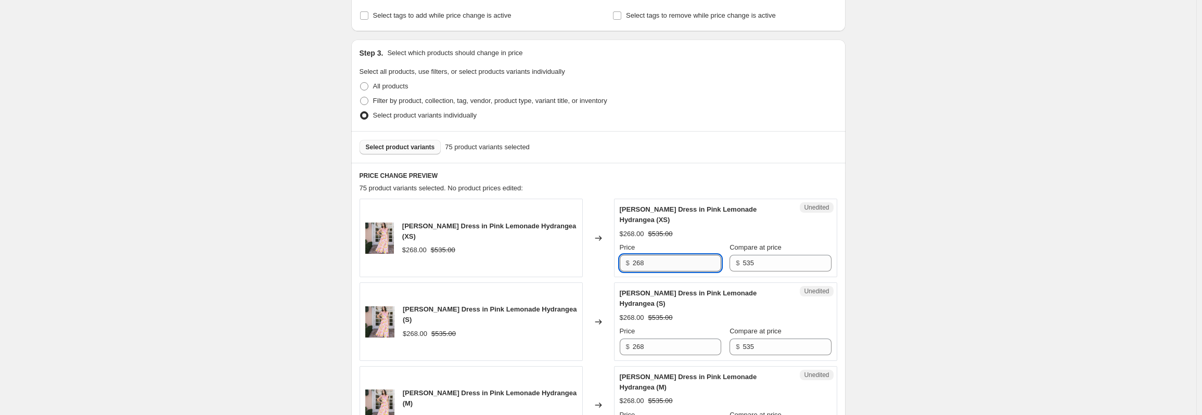
click at [675, 272] on input "268" at bounding box center [677, 263] width 88 height 17
drag, startPoint x: 676, startPoint y: 272, endPoint x: 669, endPoint y: 272, distance: 6.8
click at [669, 272] on input "268" at bounding box center [677, 263] width 88 height 17
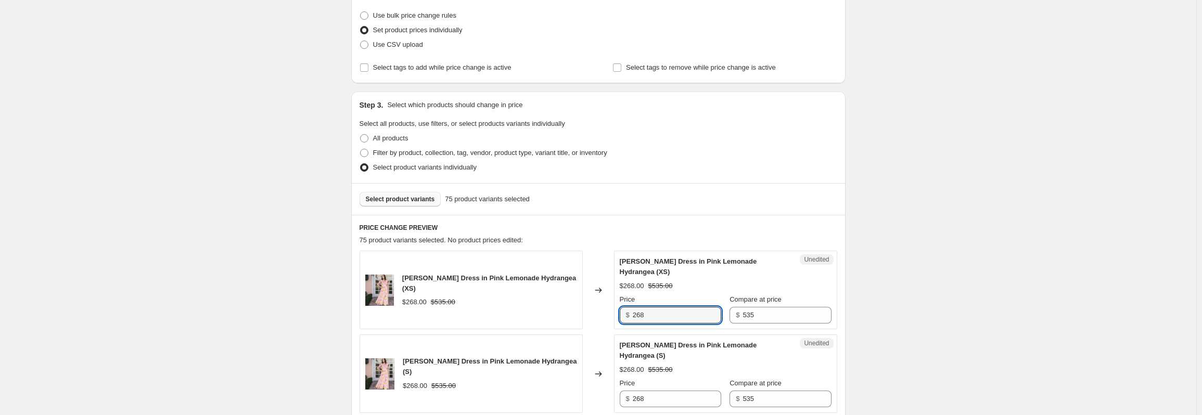
scroll to position [79, 0]
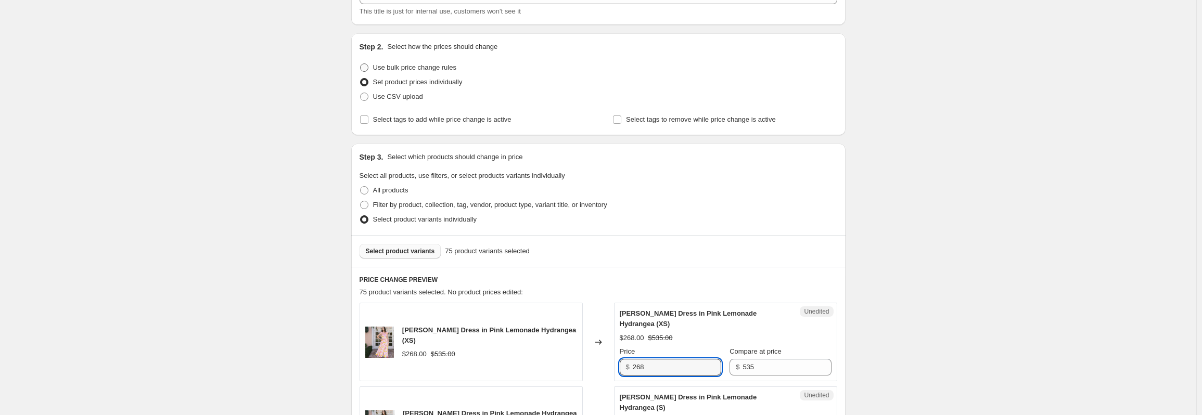
click at [368, 67] on span at bounding box center [364, 67] width 8 height 8
click at [361, 64] on input "Use bulk price change rules" at bounding box center [360, 63] width 1 height 1
radio input "true"
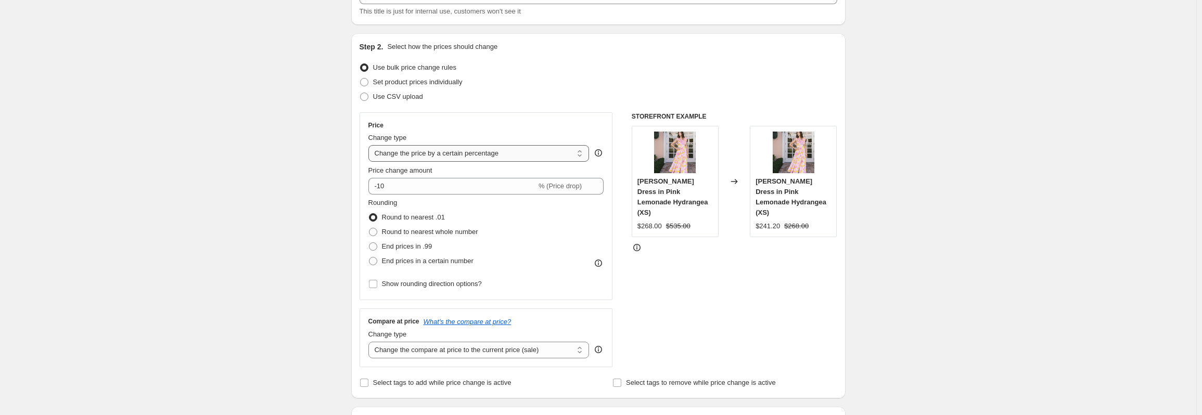
click at [476, 160] on select "Change the price to a certain amount Change the price by a certain amount Chang…" at bounding box center [478, 153] width 221 height 17
select select "to"
click at [371, 145] on select "Change the price to a certain amount Change the price by a certain amount Chang…" at bounding box center [478, 153] width 221 height 17
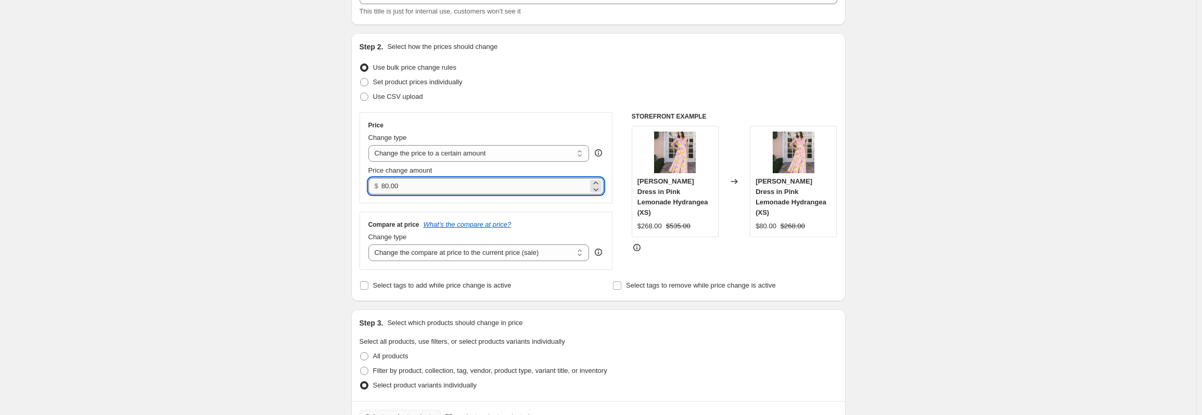
click at [420, 190] on input "80.00" at bounding box center [484, 186] width 207 height 17
type input "8"
type input "99.00"
click at [552, 67] on div "Use bulk price change rules" at bounding box center [599, 67] width 478 height 15
click at [570, 253] on select "Change the compare at price to the current price (sale) Change the compare at p…" at bounding box center [478, 253] width 221 height 17
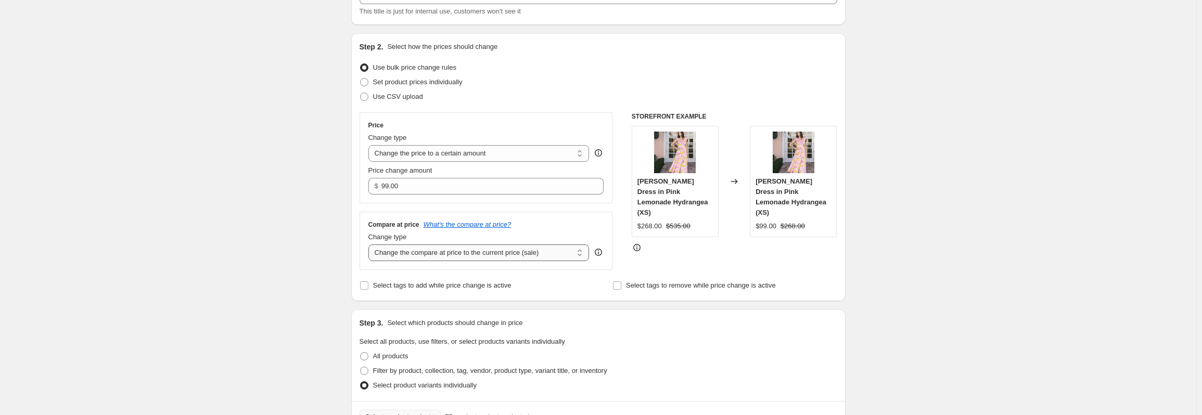
select select "no_change"
click at [371, 245] on select "Change the compare at price to the current price (sale) Change the compare at p…" at bounding box center [478, 253] width 221 height 17
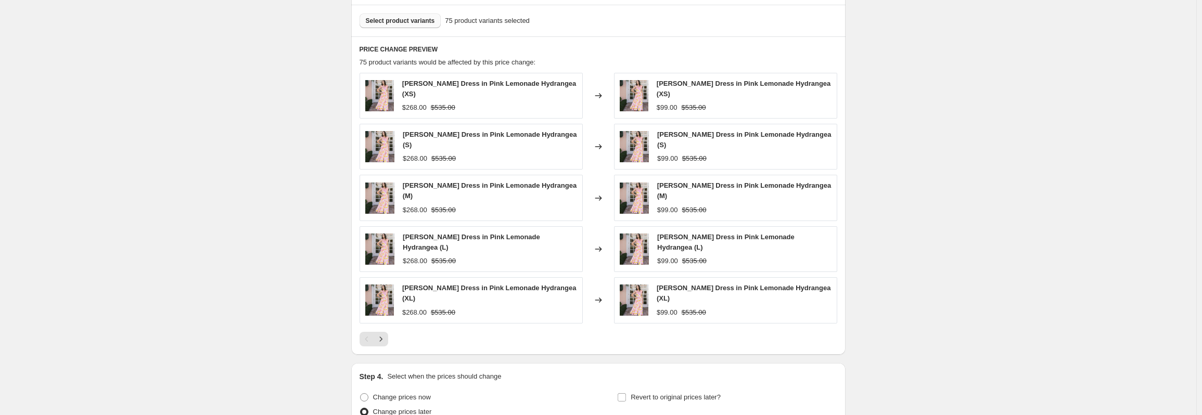
scroll to position [495, 0]
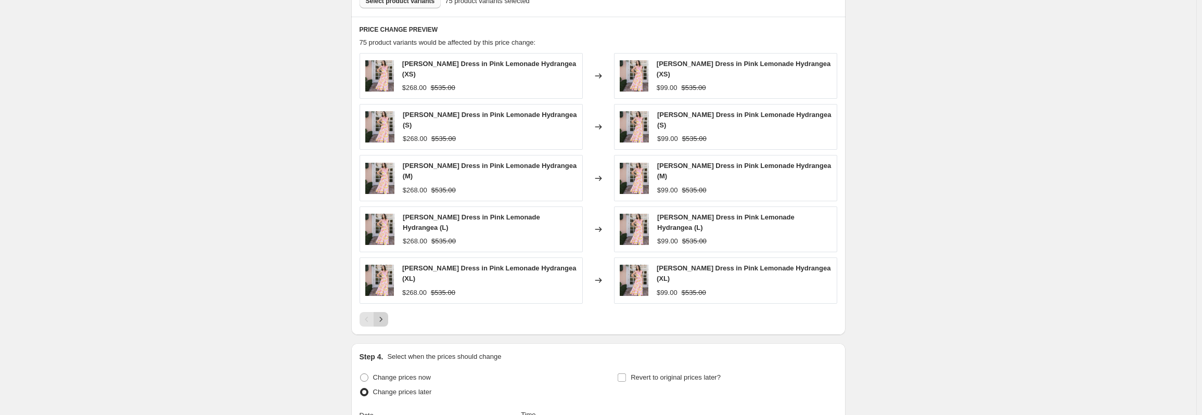
click at [384, 314] on icon "Next" at bounding box center [381, 319] width 10 height 10
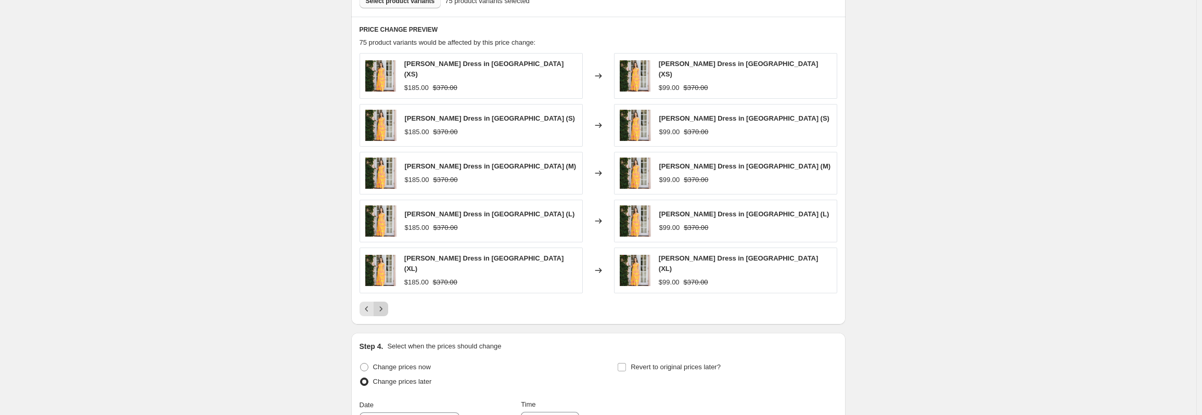
click at [385, 304] on icon "Next" at bounding box center [381, 309] width 10 height 10
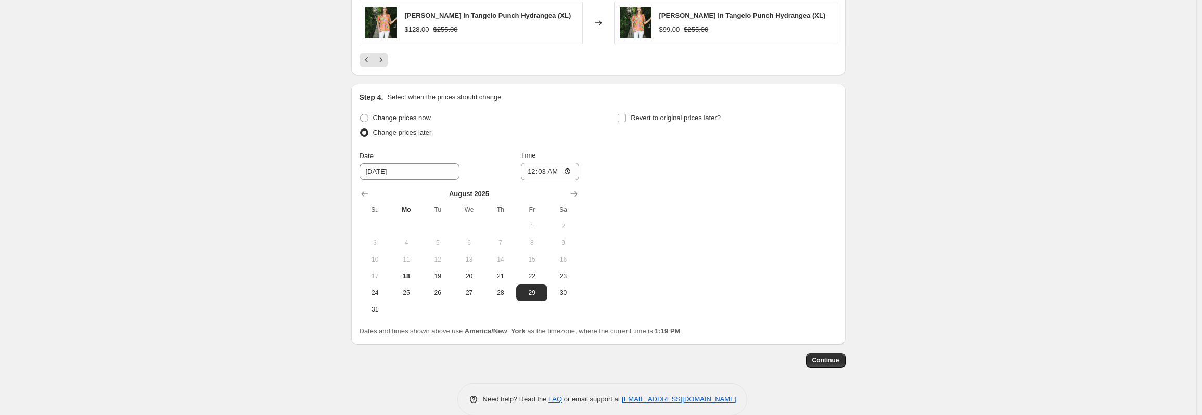
scroll to position [755, 0]
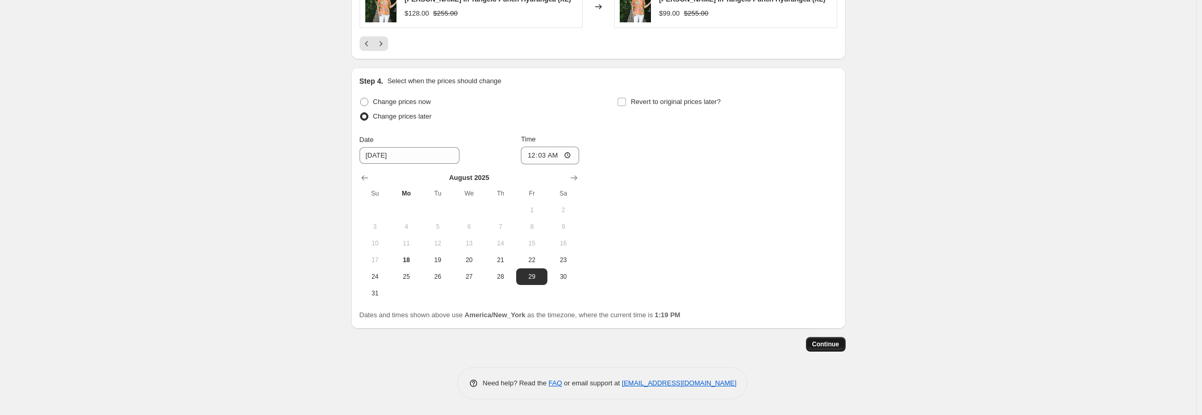
click at [824, 346] on span "Continue" at bounding box center [825, 344] width 27 height 8
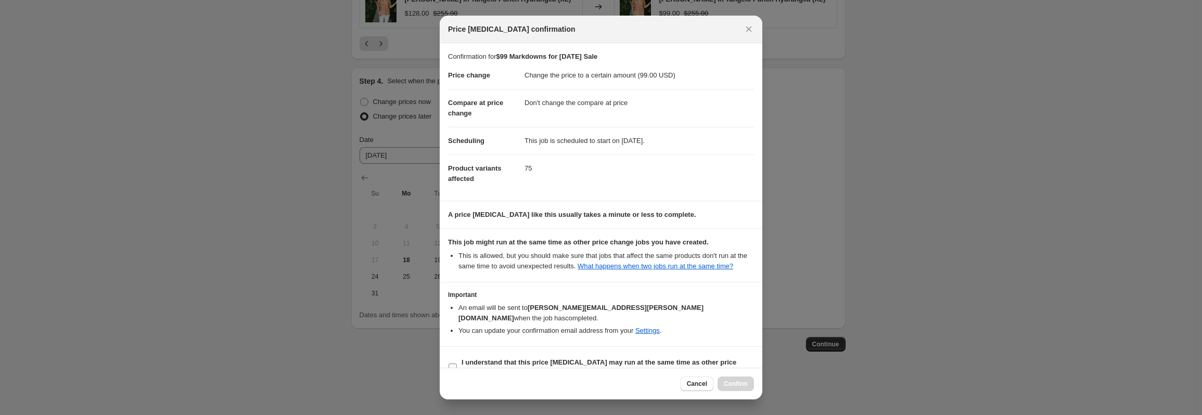
click at [452, 364] on input "I understand that this price [MEDICAL_DATA] may run at the same time as other p…" at bounding box center [453, 368] width 8 height 8
checkbox input "true"
click at [730, 376] on div "Cancel Confirm" at bounding box center [601, 384] width 323 height 32
click at [729, 378] on button "Confirm" at bounding box center [736, 384] width 36 height 15
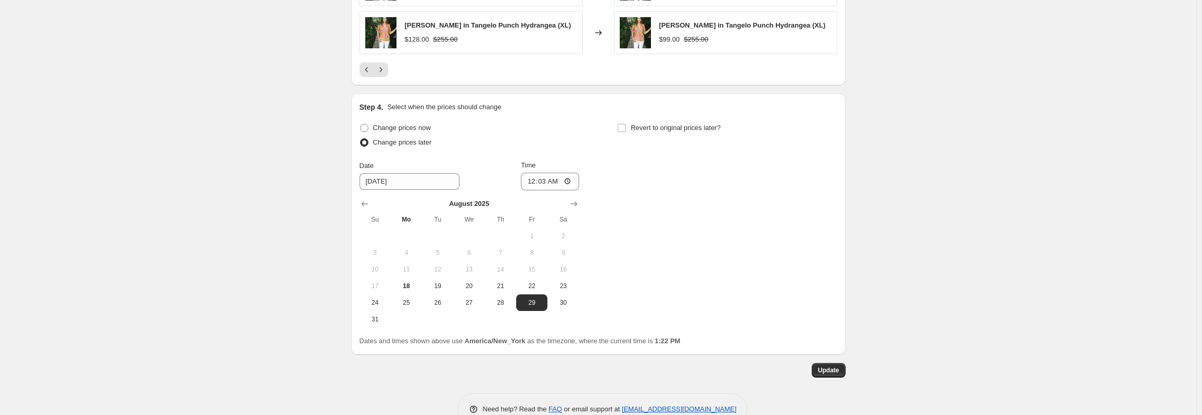
scroll to position [819, 0]
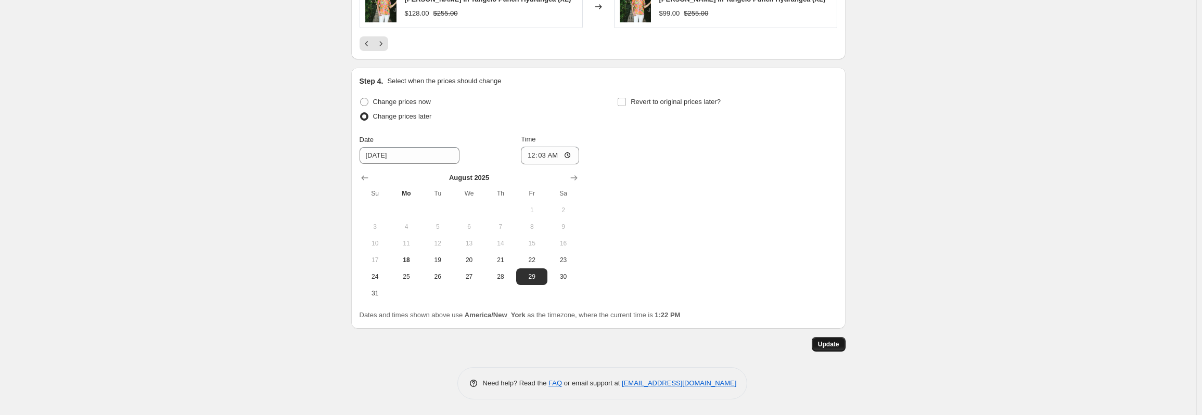
click at [832, 341] on span "Update" at bounding box center [828, 344] width 21 height 8
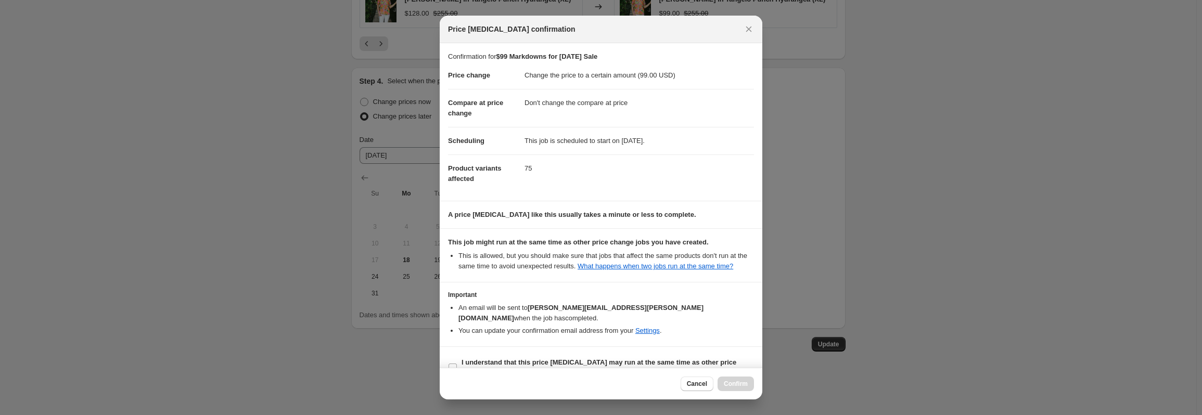
scroll to position [10, 0]
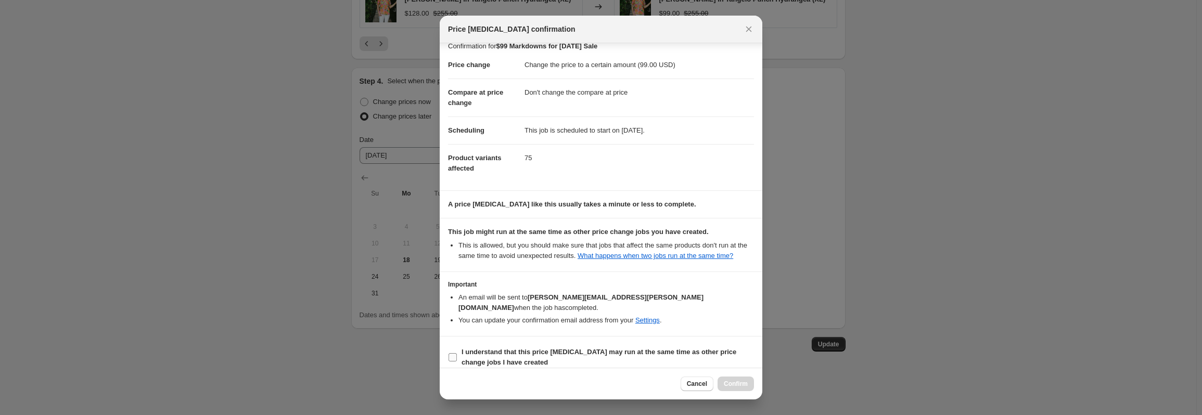
click at [454, 353] on input "I understand that this price [MEDICAL_DATA] may run at the same time as other p…" at bounding box center [453, 357] width 8 height 8
checkbox input "true"
click at [743, 381] on span "Confirm" at bounding box center [736, 384] width 24 height 8
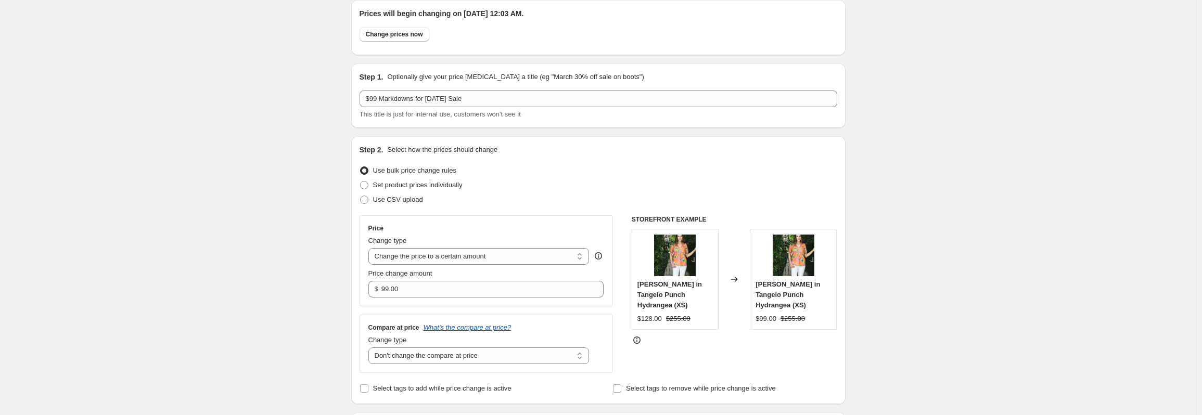
scroll to position [0, 0]
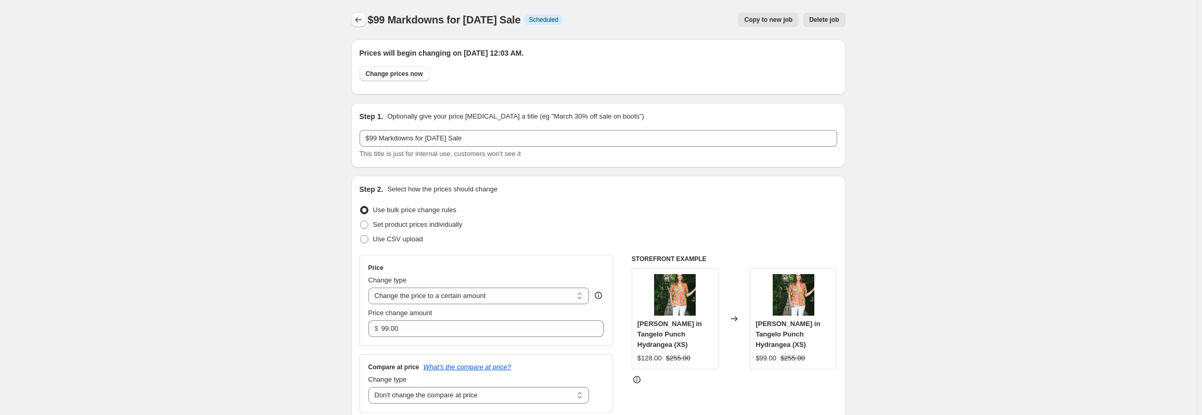
click at [363, 22] on icon "Price change jobs" at bounding box center [358, 20] width 10 height 10
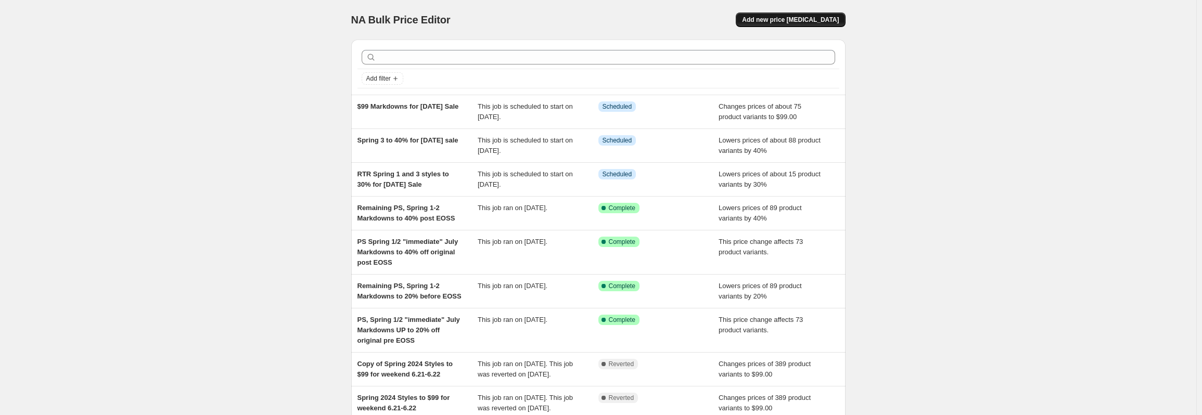
click at [826, 22] on span "Add new price [MEDICAL_DATA]" at bounding box center [790, 20] width 97 height 8
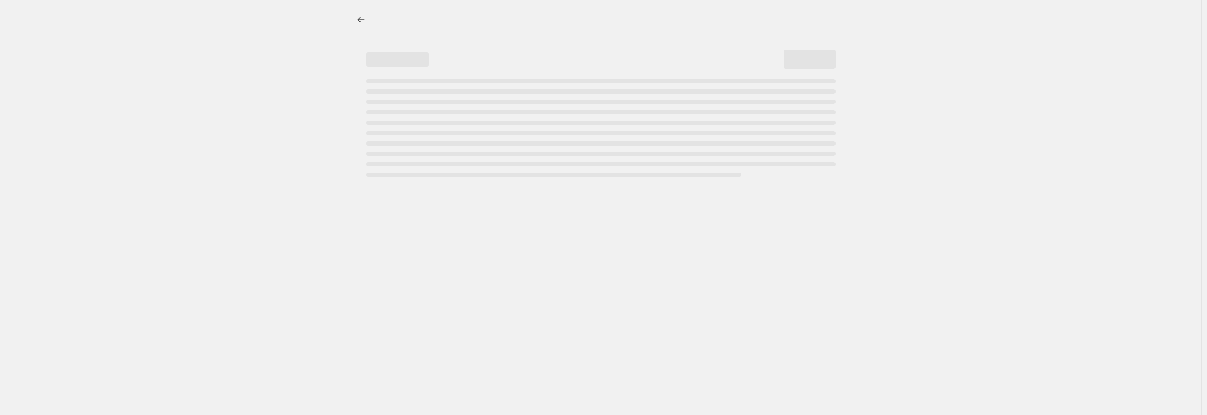
select select "percentage"
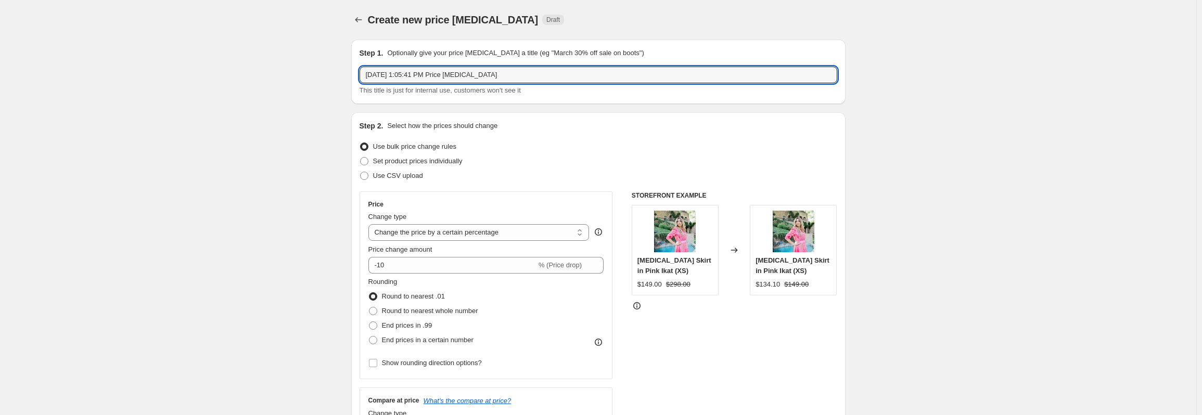
drag, startPoint x: 499, startPoint y: 75, endPoint x: 343, endPoint y: 76, distance: 155.1
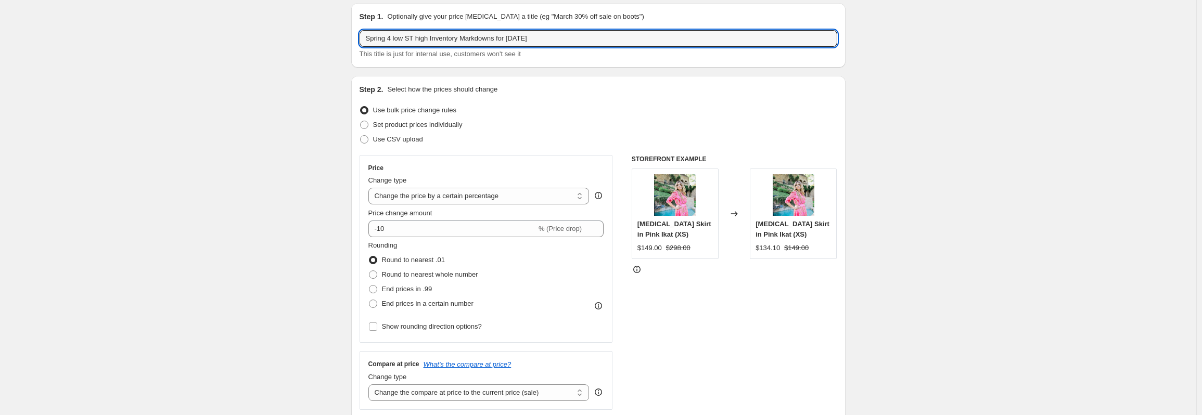
scroll to position [52, 0]
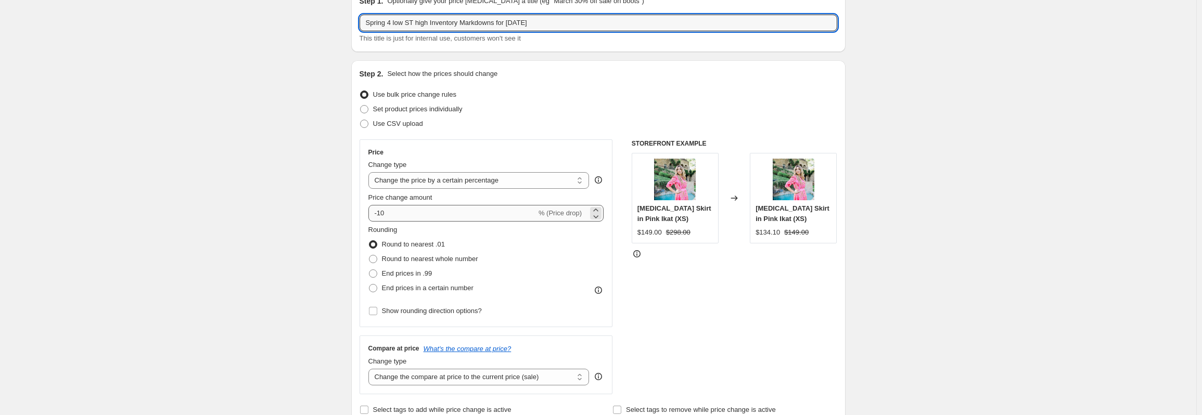
type input "Spring 4 low ST high Inventory Markdowns for [DATE]"
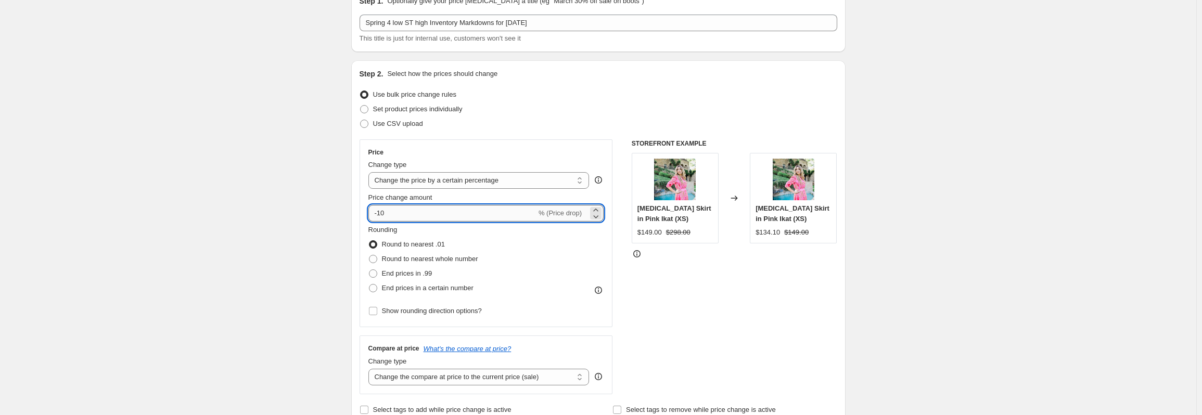
click at [425, 214] on input "-10" at bounding box center [452, 213] width 168 height 17
type input "-1"
type input "-40"
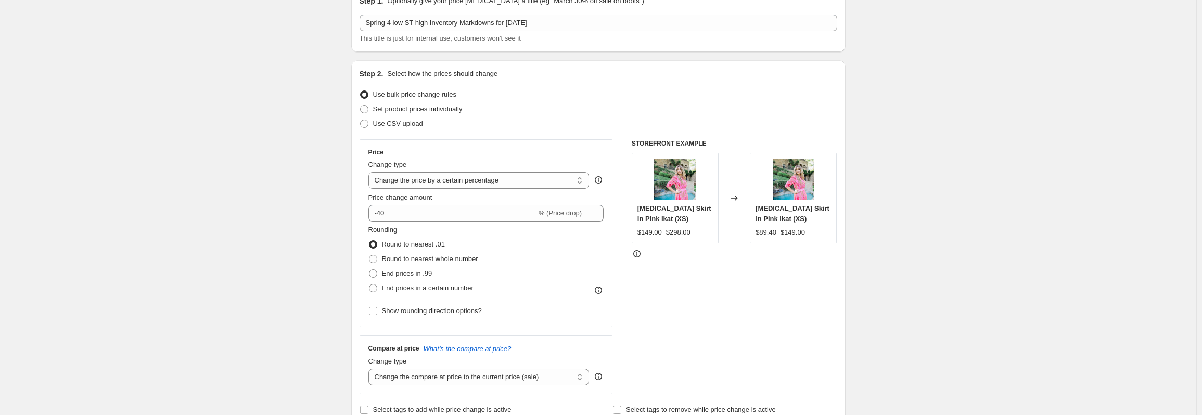
drag, startPoint x: 377, startPoint y: 260, endPoint x: 561, endPoint y: 278, distance: 185.1
click at [377, 260] on span at bounding box center [373, 259] width 8 height 8
click at [369, 256] on input "Round to nearest whole number" at bounding box center [369, 255] width 1 height 1
radio input "true"
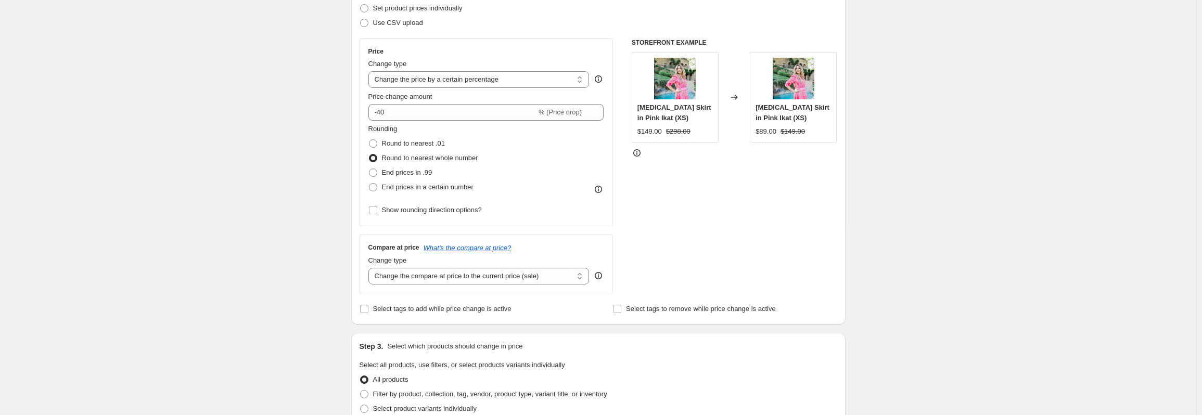
scroll to position [156, 0]
click at [581, 278] on select "Change the compare at price to the current price (sale) Change the compare at p…" at bounding box center [478, 273] width 221 height 17
click at [684, 249] on div "STOREFRONT EXAMPLE [MEDICAL_DATA] Skirt in Pink Ikat (XS) $149.00 $298.00 Chang…" at bounding box center [735, 162] width 206 height 255
click at [578, 277] on select "Change the compare at price to the current price (sale) Change the compare at p…" at bounding box center [478, 273] width 221 height 17
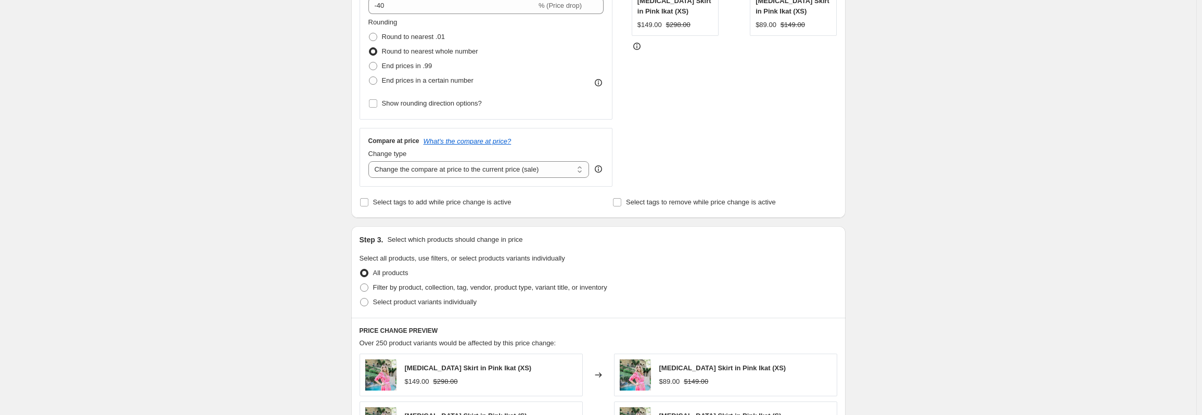
scroll to position [260, 0]
click at [368, 303] on span at bounding box center [364, 302] width 8 height 8
click at [361, 298] on input "Select product variants individually" at bounding box center [360, 298] width 1 height 1
radio input "true"
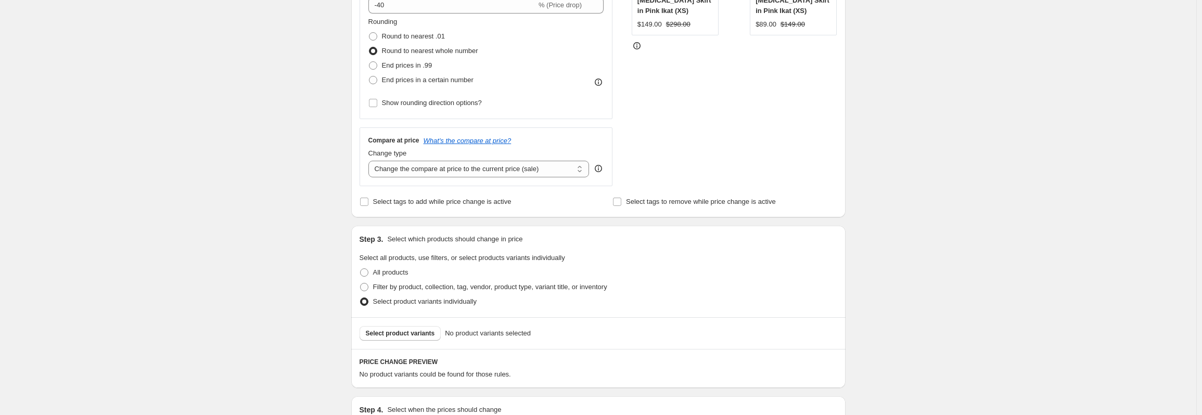
scroll to position [364, 0]
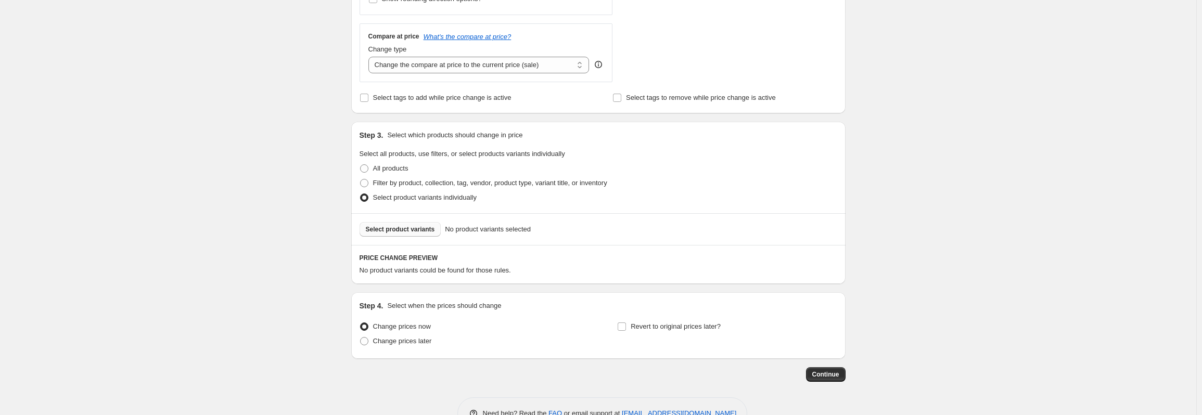
click at [401, 232] on span "Select product variants" at bounding box center [400, 229] width 69 height 8
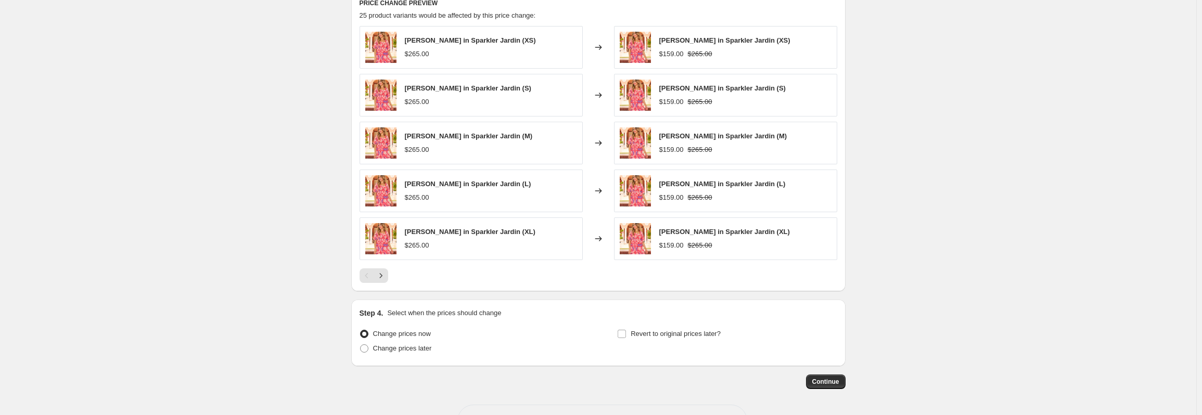
scroll to position [625, 0]
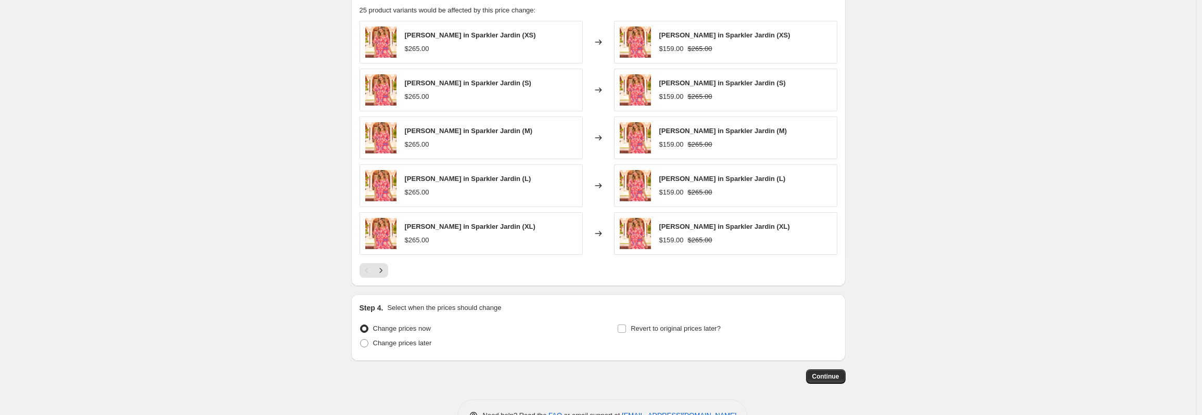
drag, startPoint x: 359, startPoint y: 342, endPoint x: 365, endPoint y: 340, distance: 6.4
click at [360, 342] on div "Step 4. Select when the prices should change Change prices now Change prices la…" at bounding box center [598, 328] width 494 height 67
click at [367, 346] on span at bounding box center [364, 343] width 8 height 8
click at [361, 340] on input "Change prices later" at bounding box center [360, 339] width 1 height 1
radio input "true"
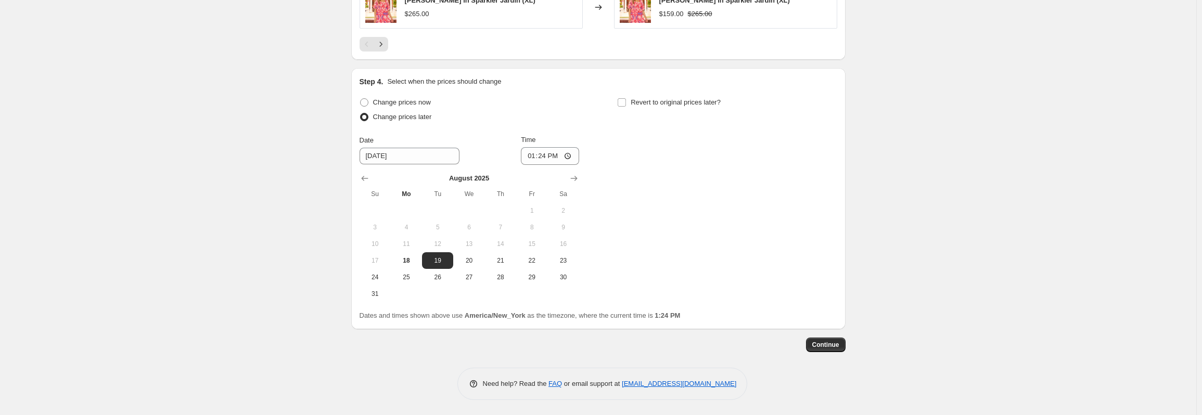
scroll to position [852, 0]
click at [532, 278] on span "29" at bounding box center [531, 277] width 23 height 8
type input "[DATE]"
click at [557, 152] on input "13:24" at bounding box center [550, 156] width 58 height 18
click at [544, 150] on input "13:24" at bounding box center [550, 156] width 58 height 18
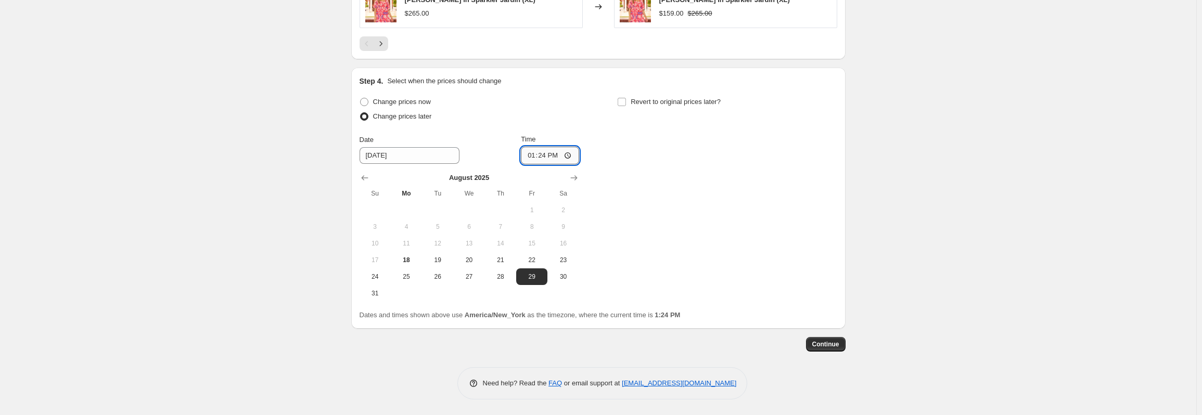
click at [572, 154] on input "13:24" at bounding box center [550, 156] width 58 height 18
type input "00:01"
click at [701, 199] on div "Change prices now Change prices later Date [DATE] Time 00:[DATE] Mo Tu We Th Fr…" at bounding box center [599, 198] width 478 height 207
click at [818, 341] on span "Continue" at bounding box center [825, 344] width 27 height 8
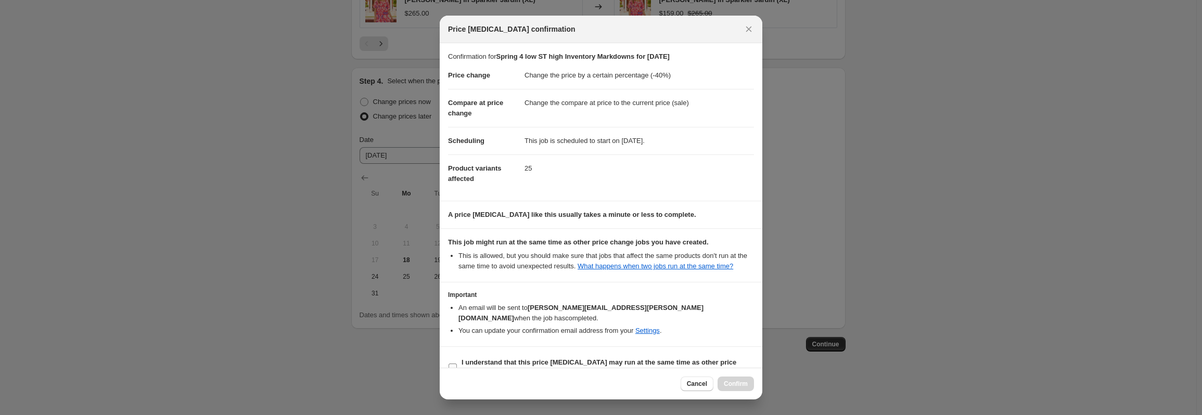
click at [454, 364] on input "I understand that this price [MEDICAL_DATA] may run at the same time as other p…" at bounding box center [453, 368] width 8 height 8
checkbox input "true"
click at [739, 381] on span "Confirm" at bounding box center [736, 384] width 24 height 8
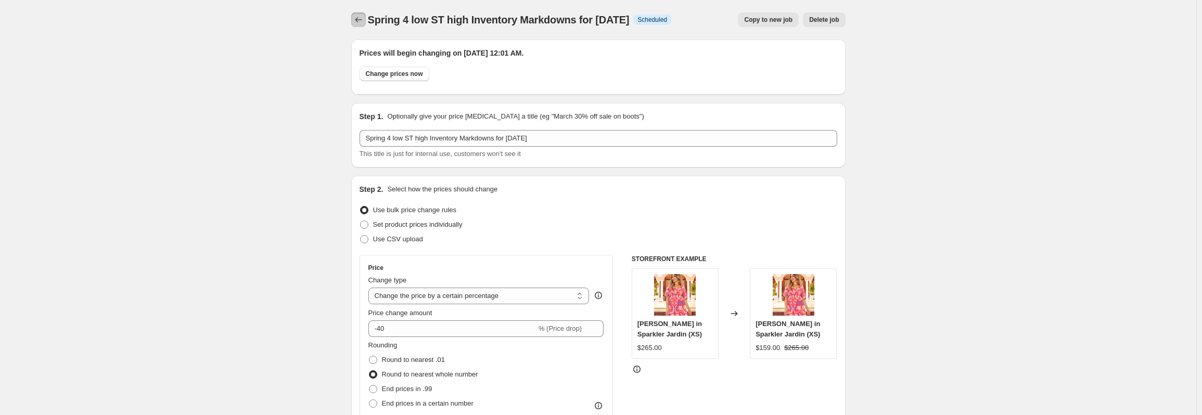
click at [360, 21] on icon "Price change jobs" at bounding box center [358, 20] width 10 height 10
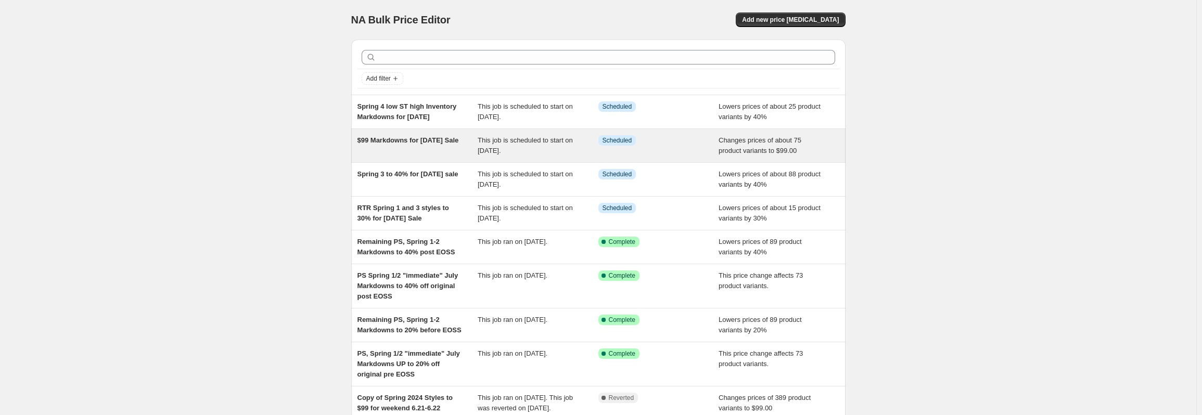
click at [493, 146] on span "This job is scheduled to start on [DATE]." at bounding box center [525, 145] width 95 height 18
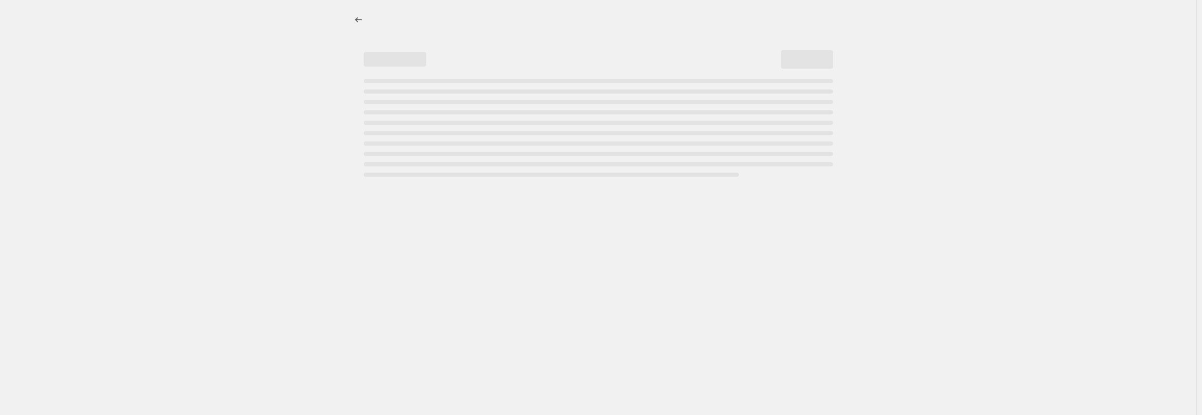
select select "no_change"
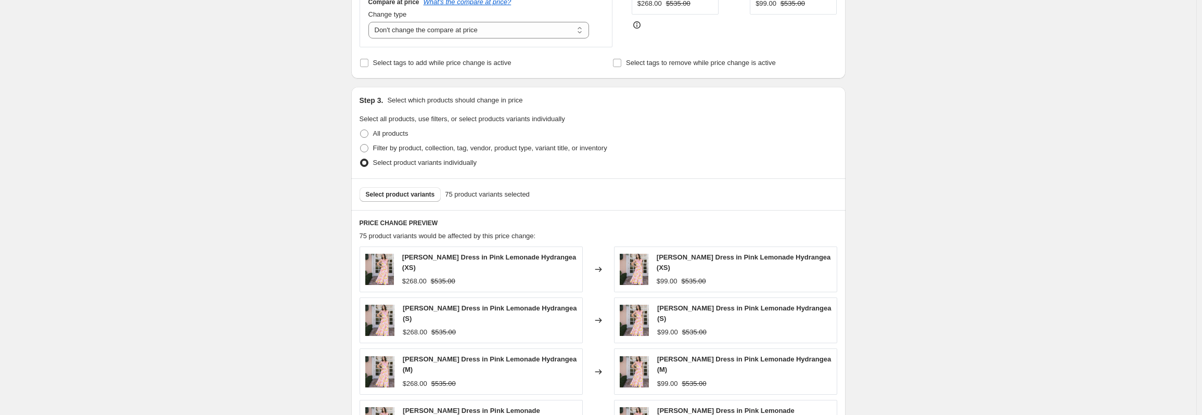
scroll to position [364, 0]
click at [425, 193] on span "Select product variants" at bounding box center [400, 196] width 69 height 8
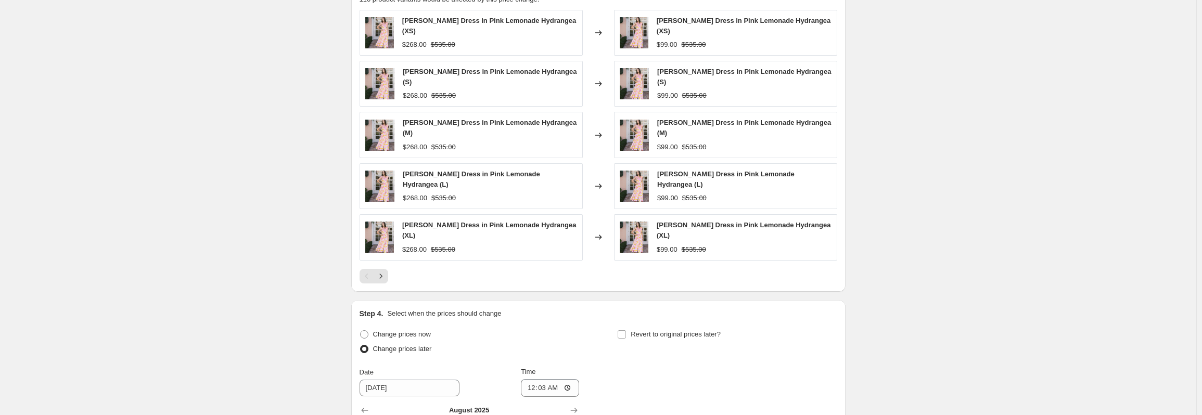
scroll to position [625, 0]
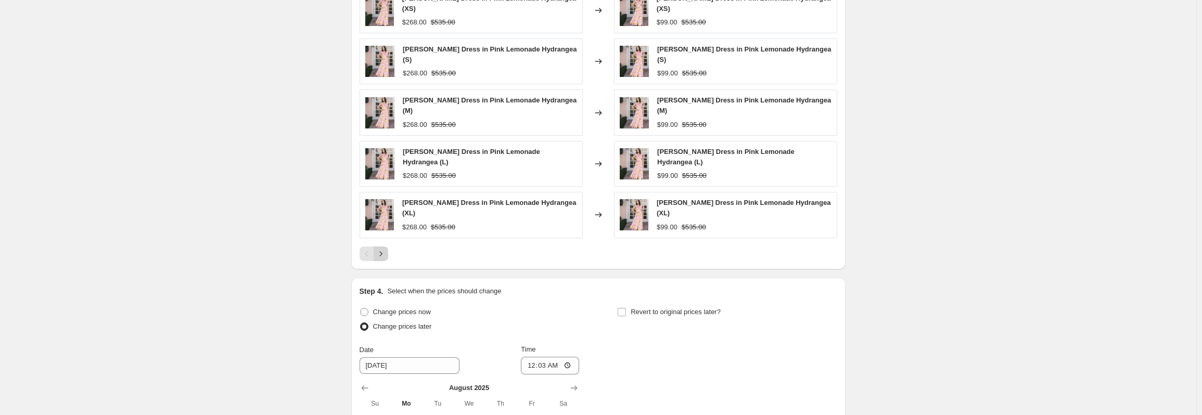
click at [387, 247] on button "Next" at bounding box center [381, 254] width 15 height 15
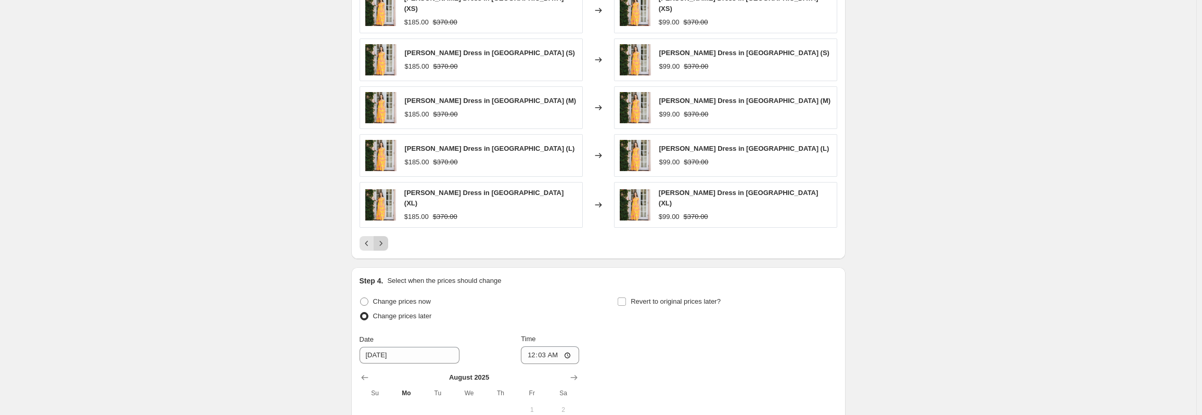
click at [387, 243] on button "Next" at bounding box center [381, 243] width 15 height 15
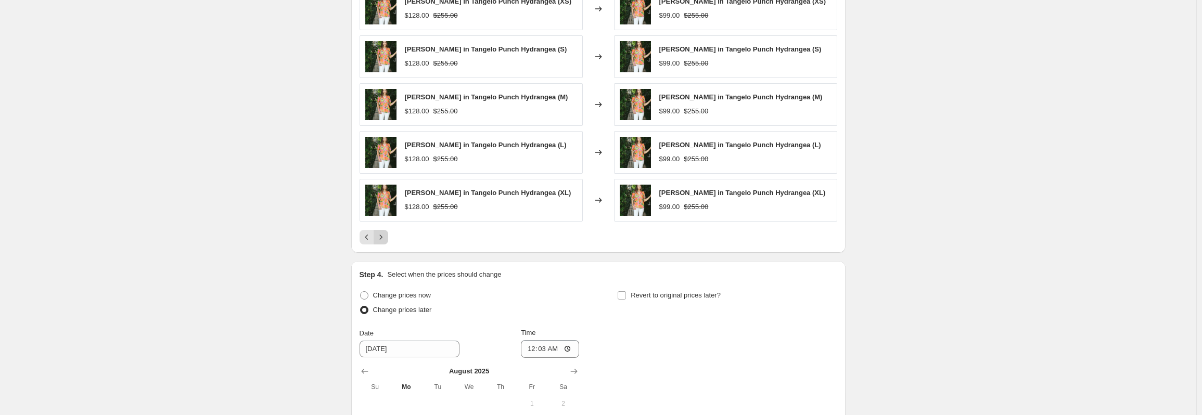
click at [387, 243] on button "Next" at bounding box center [381, 237] width 15 height 15
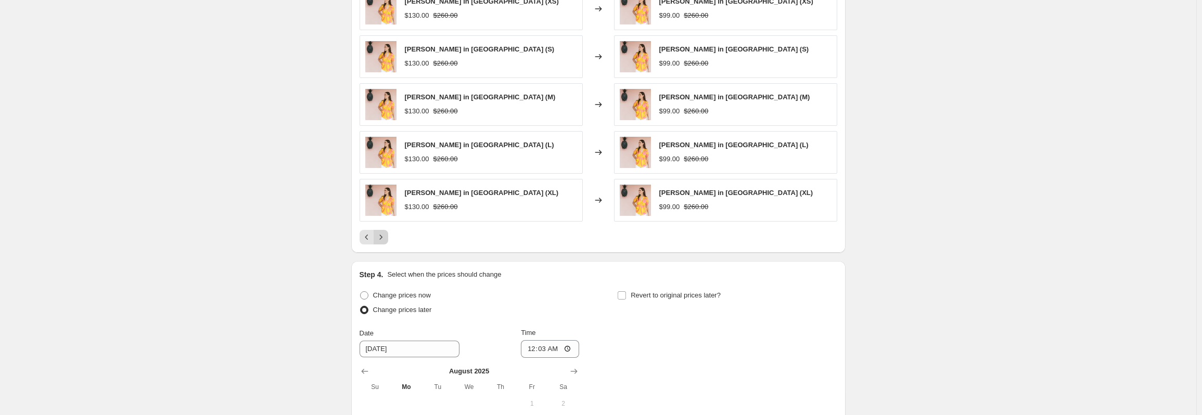
click at [387, 243] on button "Next" at bounding box center [381, 237] width 15 height 15
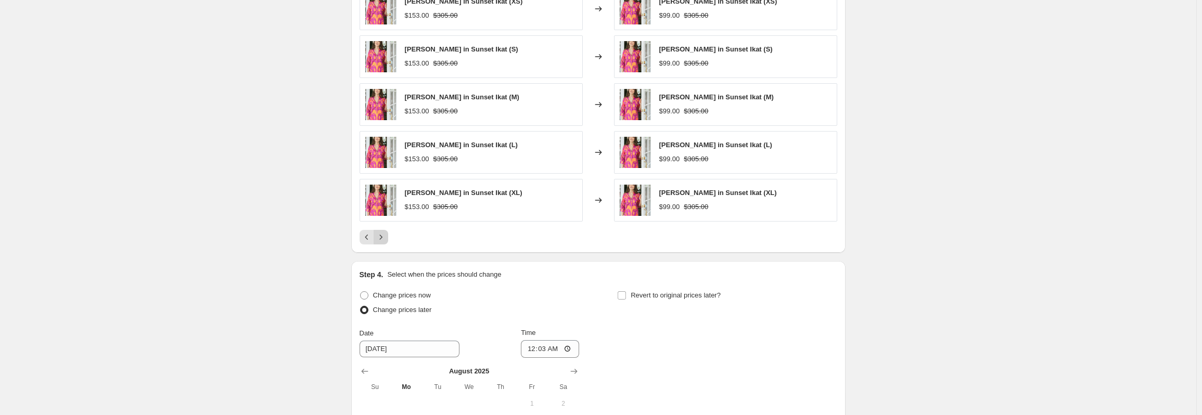
click at [387, 243] on button "Next" at bounding box center [381, 237] width 15 height 15
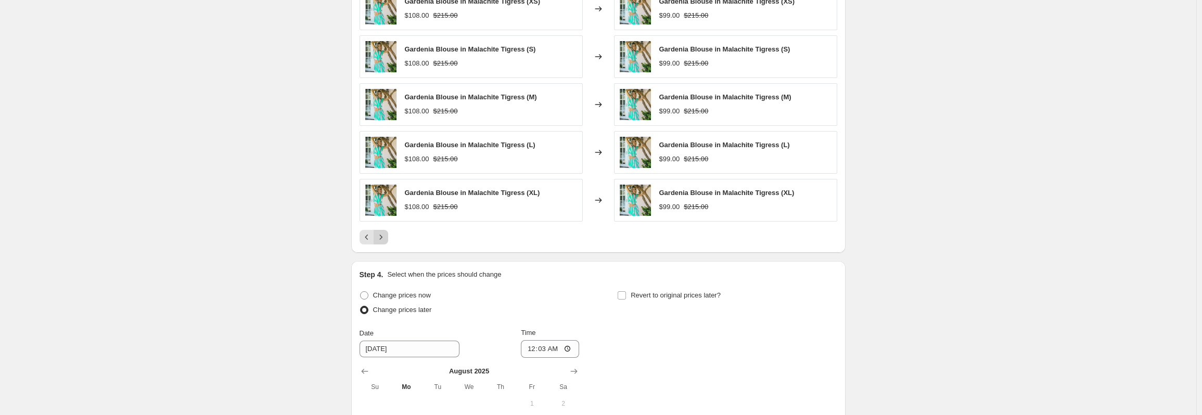
click at [387, 243] on button "Next" at bounding box center [381, 237] width 15 height 15
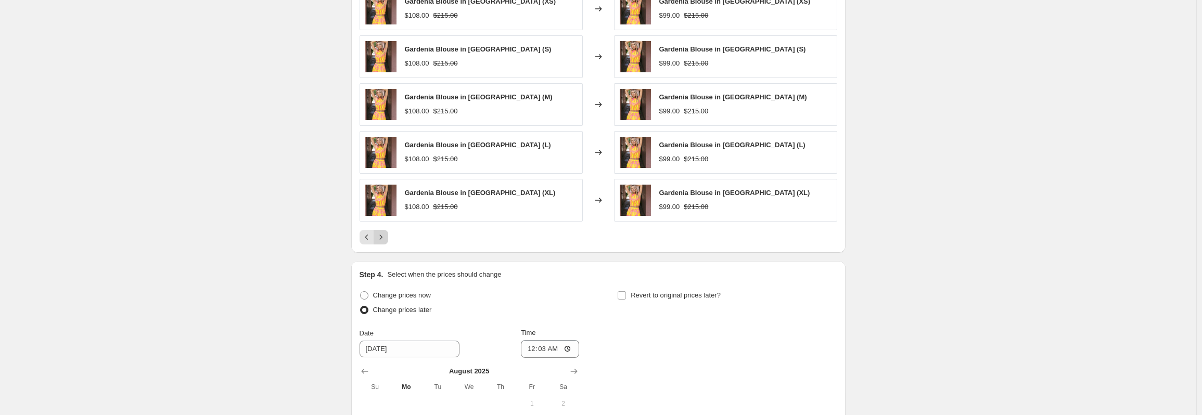
click at [387, 243] on button "Next" at bounding box center [381, 237] width 15 height 15
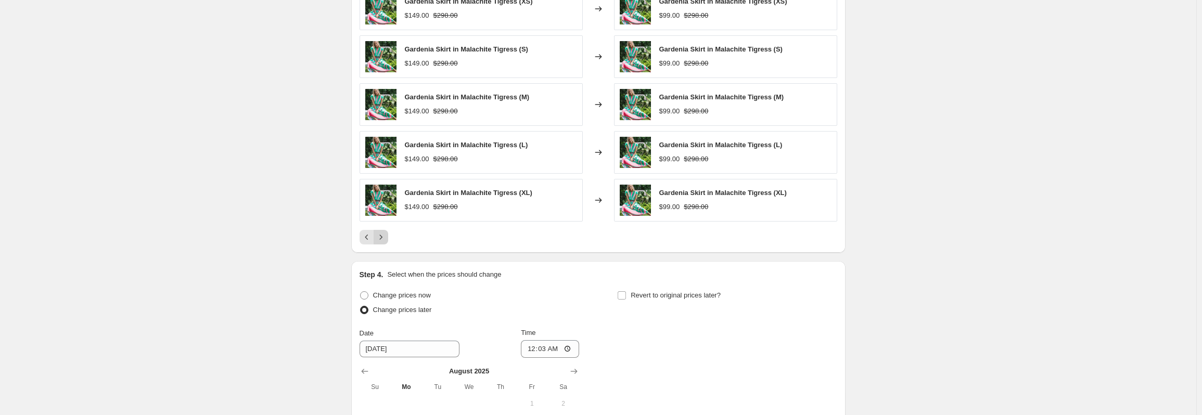
click at [387, 243] on button "Next" at bounding box center [381, 237] width 15 height 15
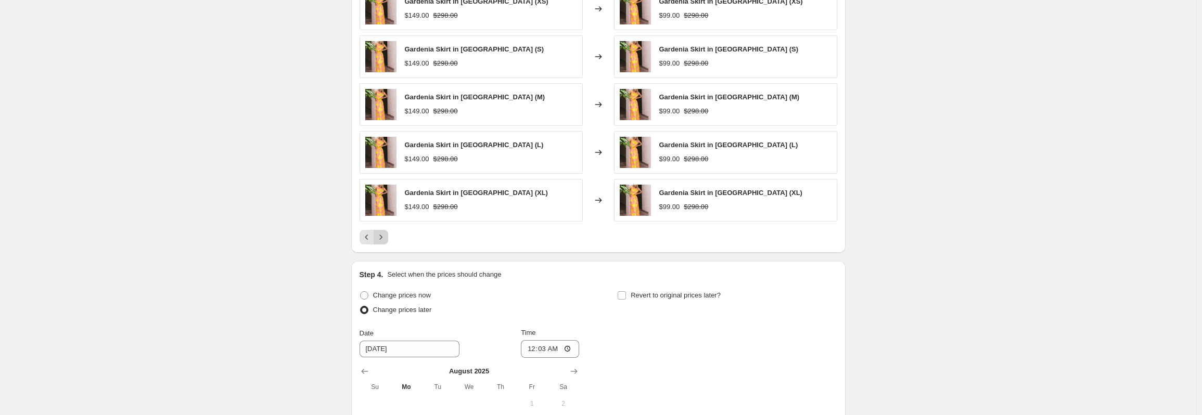
click at [387, 243] on button "Next" at bounding box center [381, 237] width 15 height 15
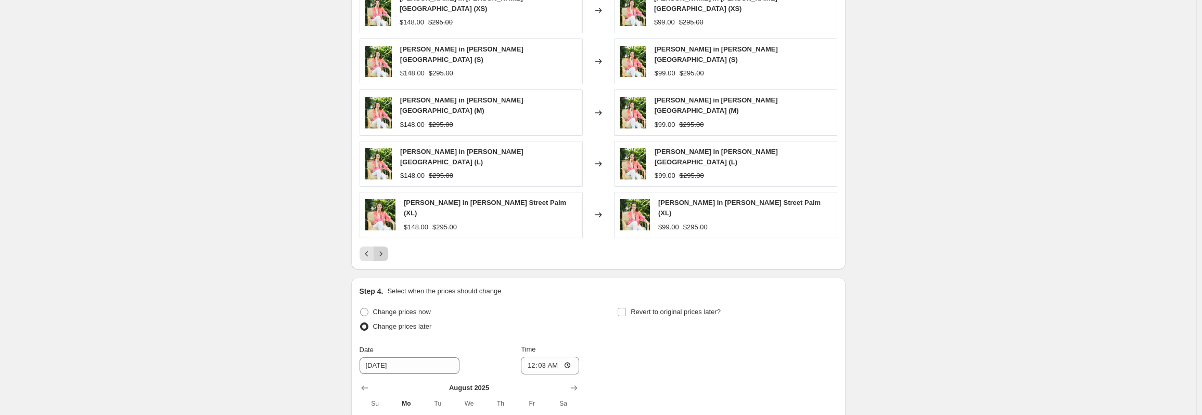
click at [387, 247] on button "Next" at bounding box center [381, 254] width 15 height 15
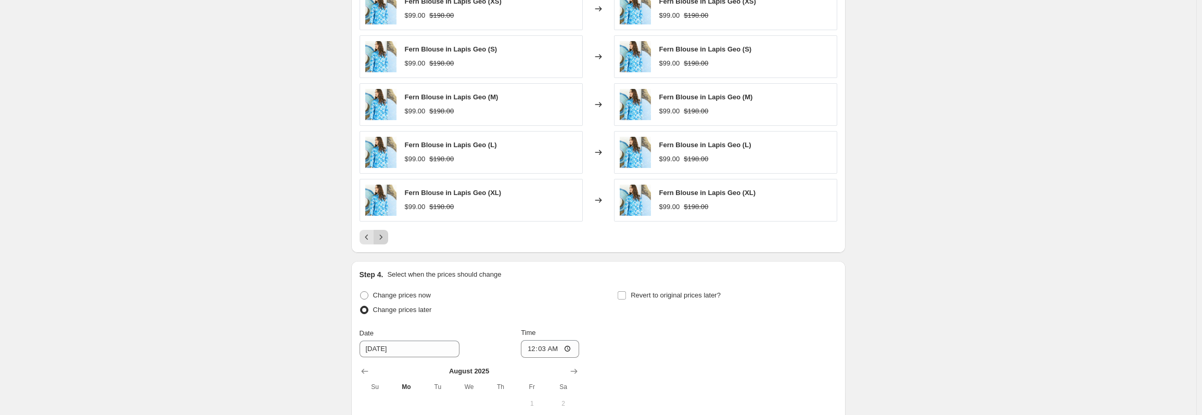
click at [387, 243] on button "Next" at bounding box center [381, 237] width 15 height 15
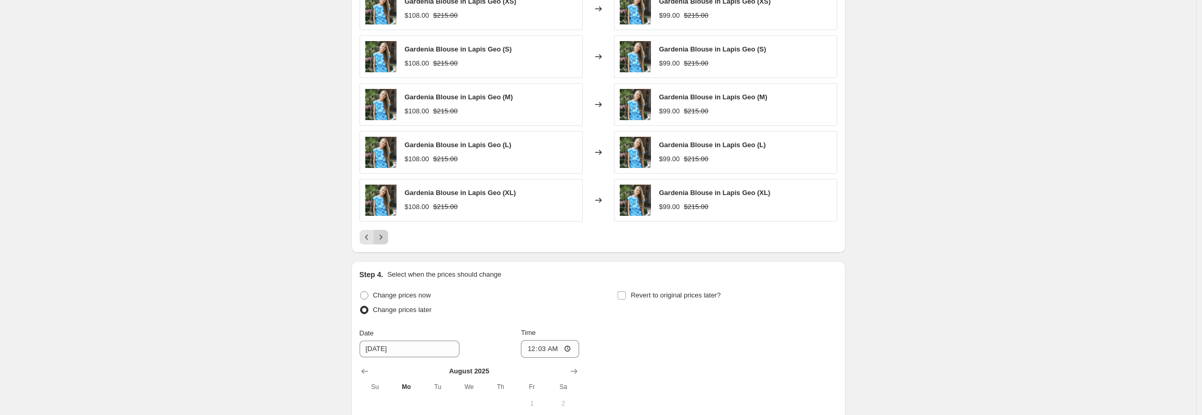
click at [387, 243] on button "Next" at bounding box center [381, 237] width 15 height 15
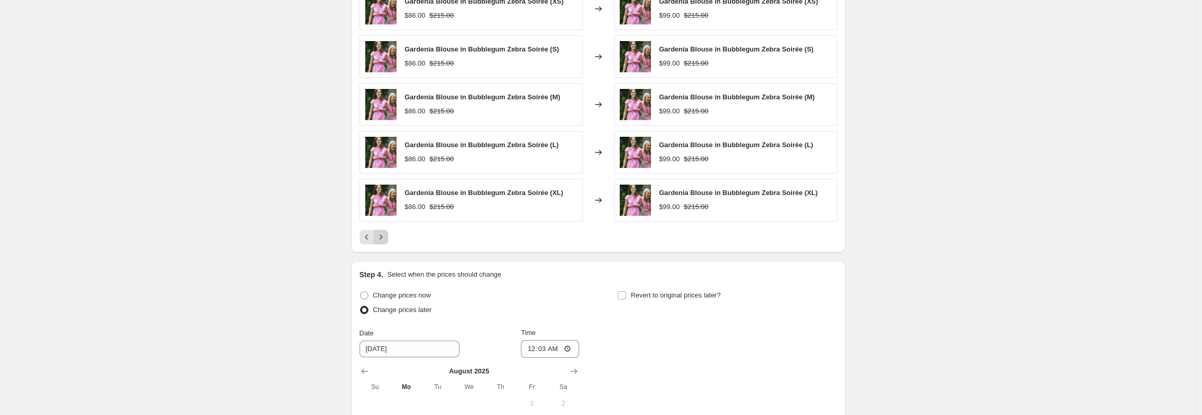
click at [387, 243] on button "Next" at bounding box center [381, 237] width 15 height 15
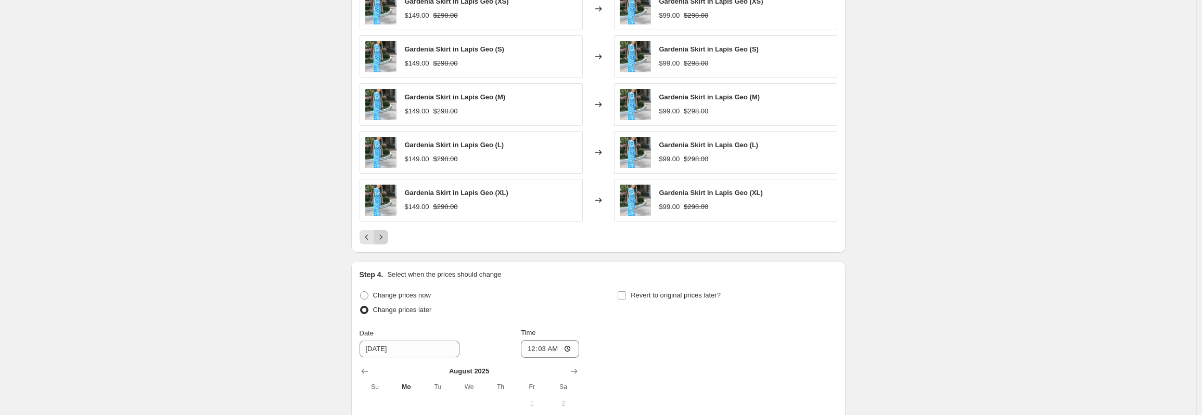
click at [387, 243] on button "Next" at bounding box center [381, 237] width 15 height 15
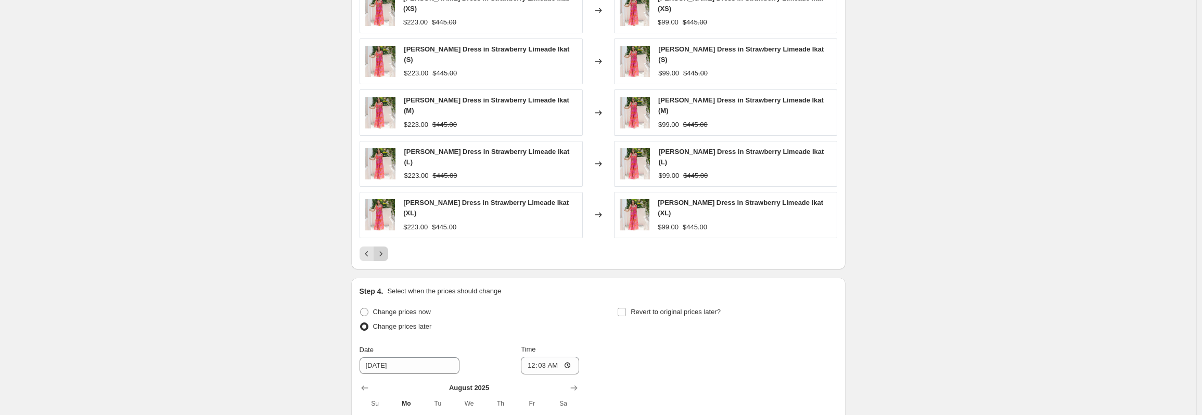
click at [387, 247] on button "Next" at bounding box center [381, 254] width 15 height 15
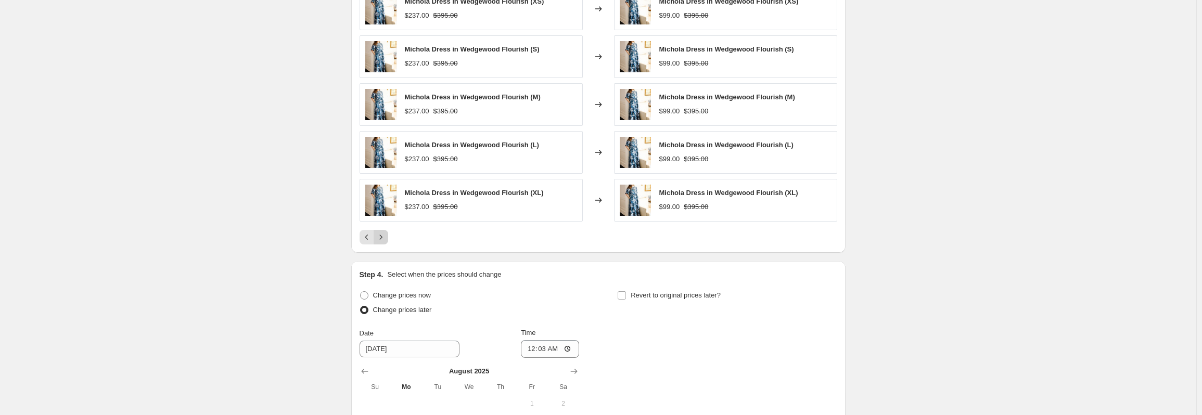
click at [387, 243] on button "Next" at bounding box center [381, 237] width 15 height 15
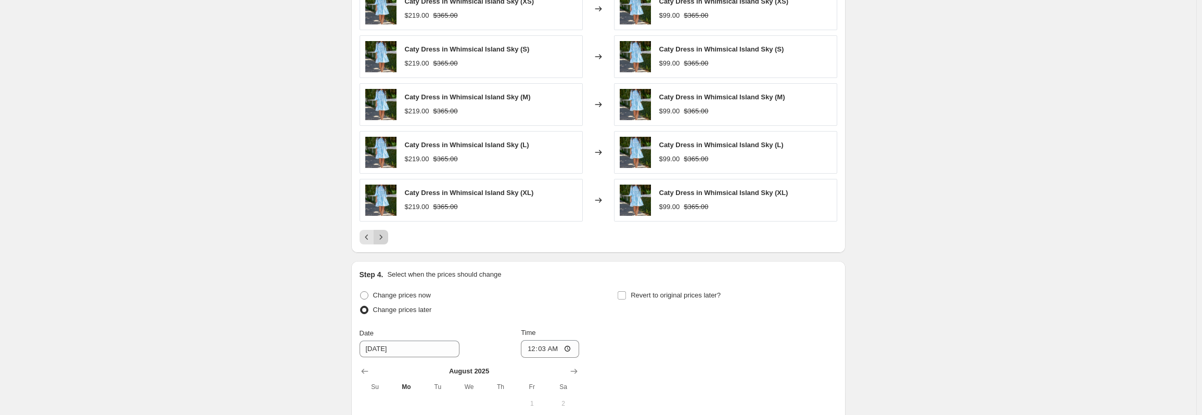
click at [387, 243] on button "Next" at bounding box center [381, 237] width 15 height 15
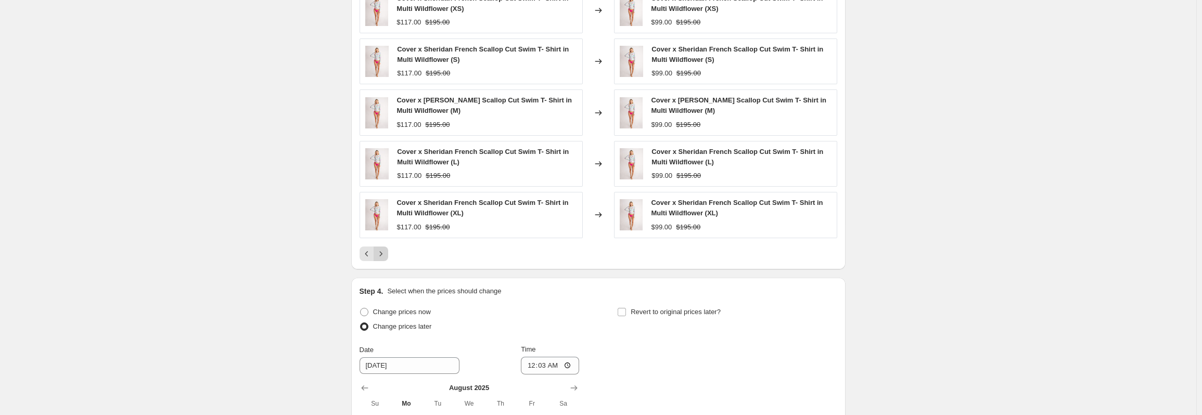
click at [387, 243] on div "Cover x Sheridan French Scallop Cut Swim T- Shirt in Multi Wildflower (XS) $117…" at bounding box center [599, 125] width 478 height 274
click at [385, 255] on icon "Next" at bounding box center [381, 254] width 10 height 10
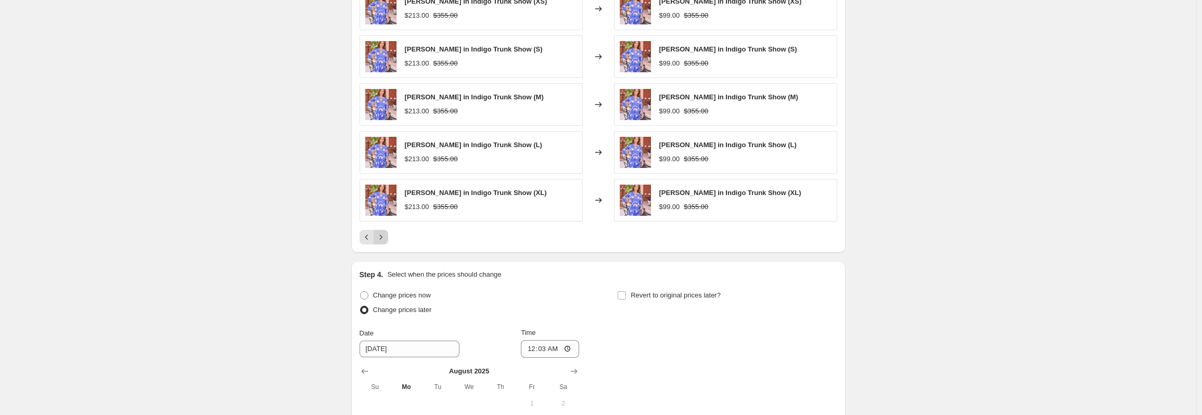
click at [386, 245] on button "Next" at bounding box center [381, 237] width 15 height 15
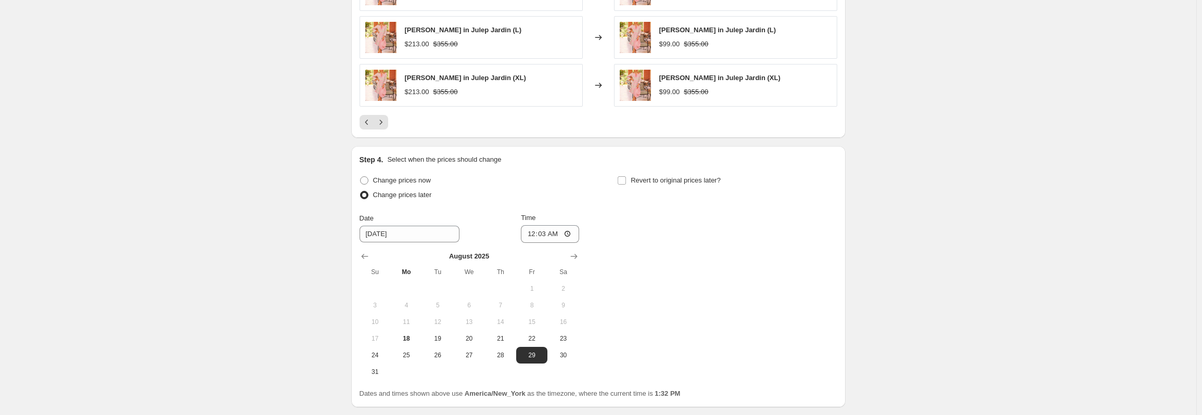
scroll to position [819, 0]
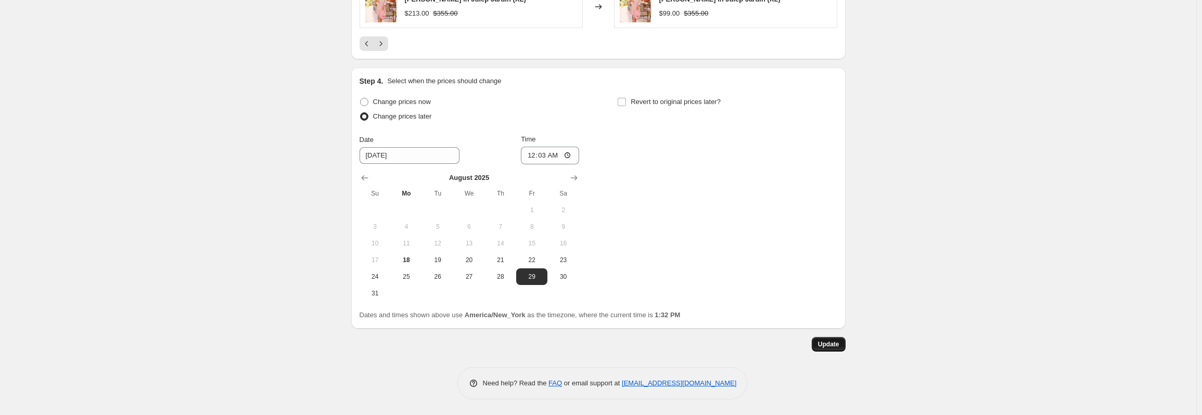
click at [828, 346] on span "Update" at bounding box center [828, 344] width 21 height 8
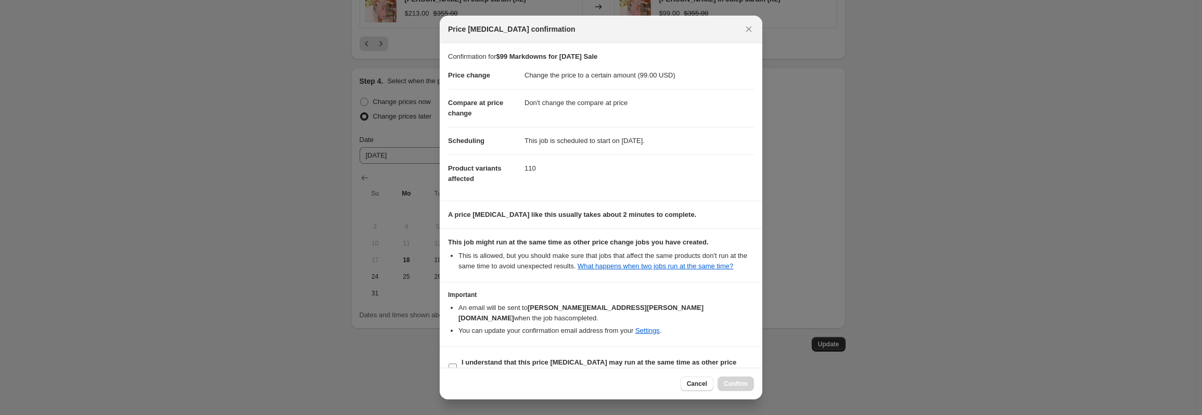
click at [454, 362] on label "I understand that this price [MEDICAL_DATA] may run at the same time as other p…" at bounding box center [601, 367] width 306 height 25
click at [454, 364] on input "I understand that this price [MEDICAL_DATA] may run at the same time as other p…" at bounding box center [453, 368] width 8 height 8
checkbox input "true"
click at [737, 380] on button "Confirm" at bounding box center [736, 384] width 36 height 15
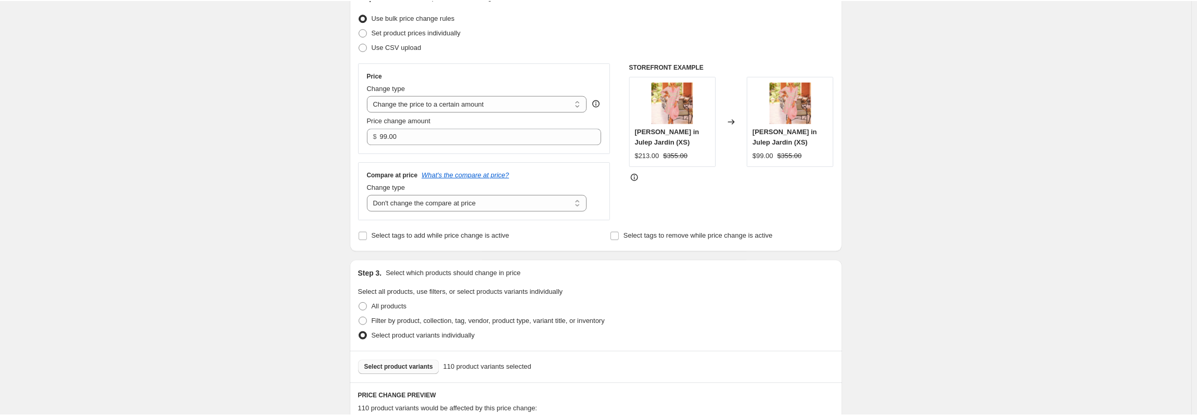
scroll to position [0, 0]
